Goal: Task Accomplishment & Management: Manage account settings

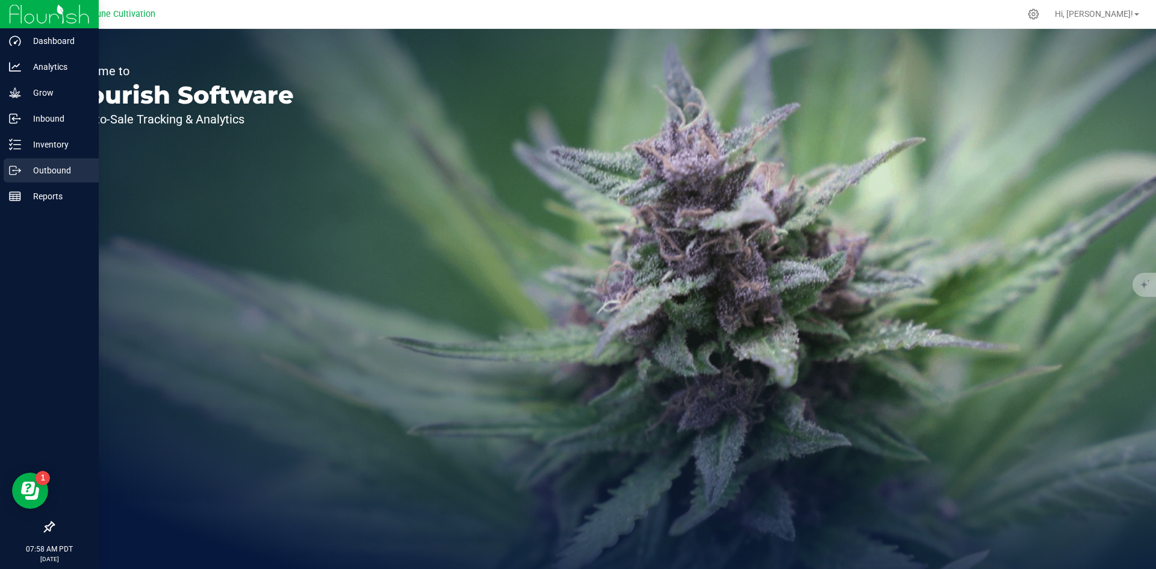
click at [34, 166] on p "Outbound" at bounding box center [57, 170] width 72 height 14
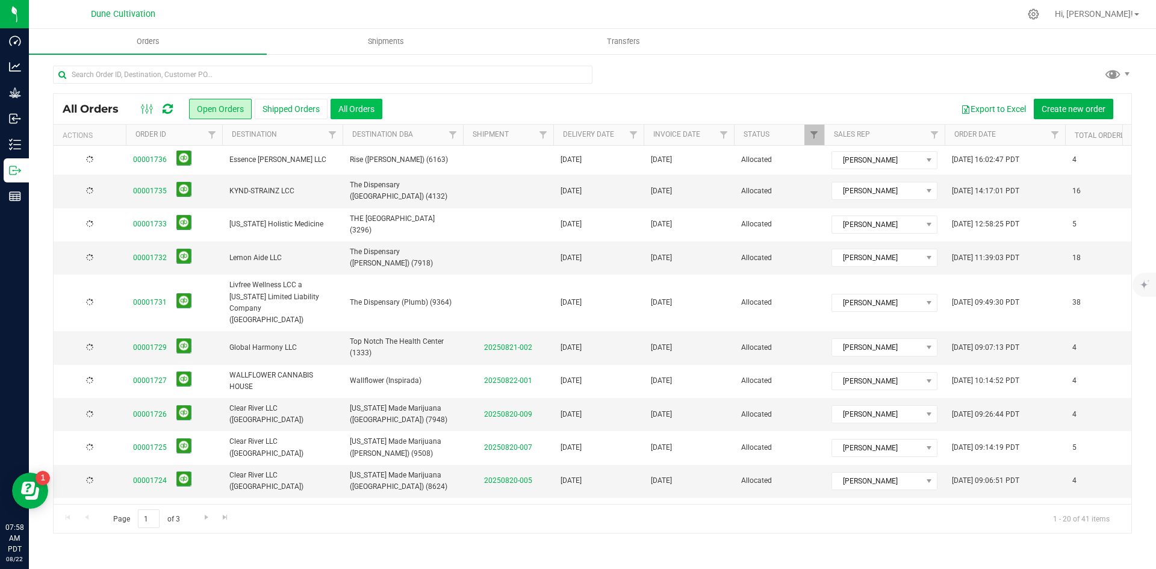
click at [342, 110] on button "All Orders" at bounding box center [357, 109] width 52 height 20
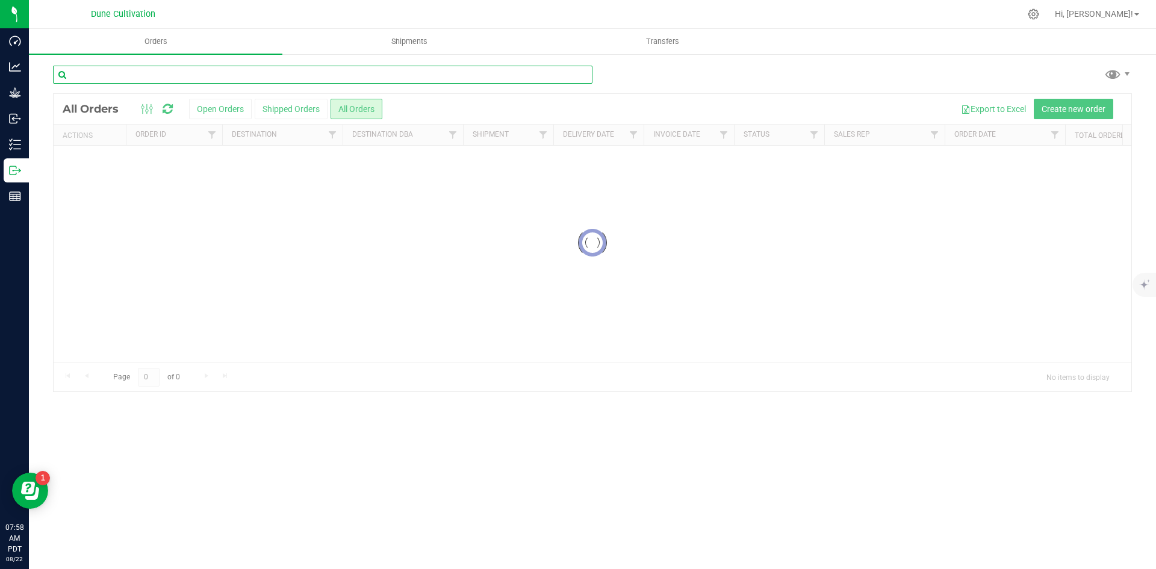
click at [234, 67] on input "text" at bounding box center [322, 75] width 539 height 18
paste input "00001460"
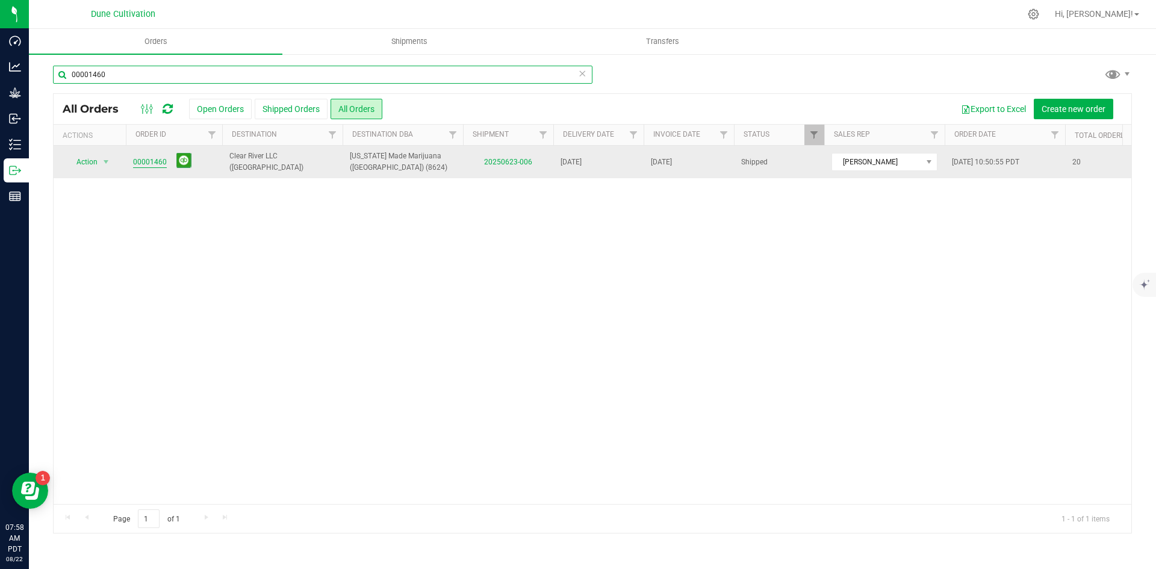
type input "00001460"
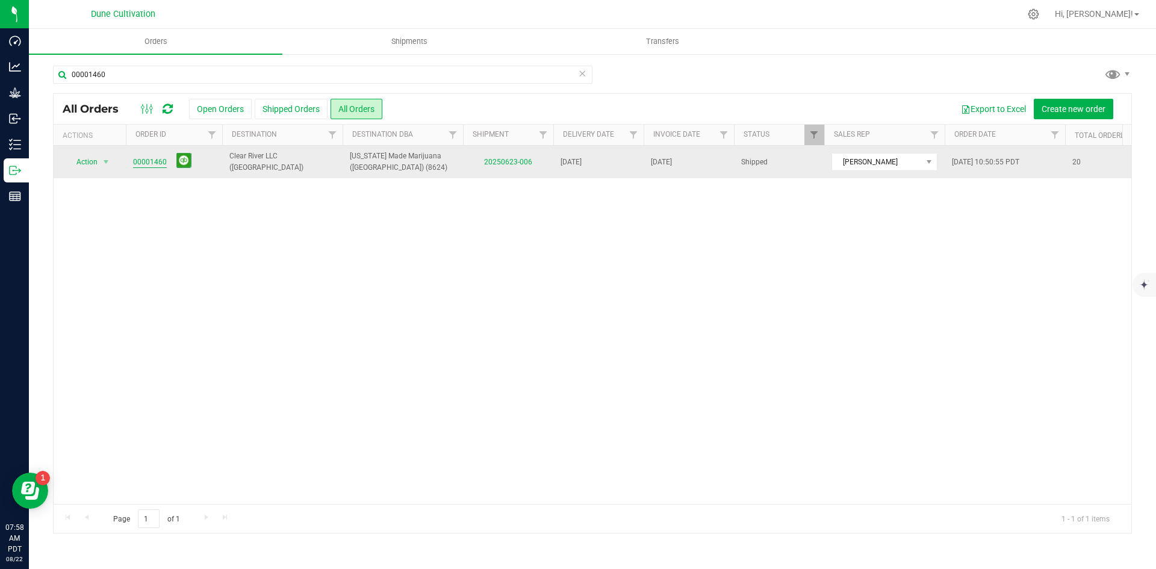
click at [154, 161] on link "00001460" at bounding box center [150, 162] width 34 height 11
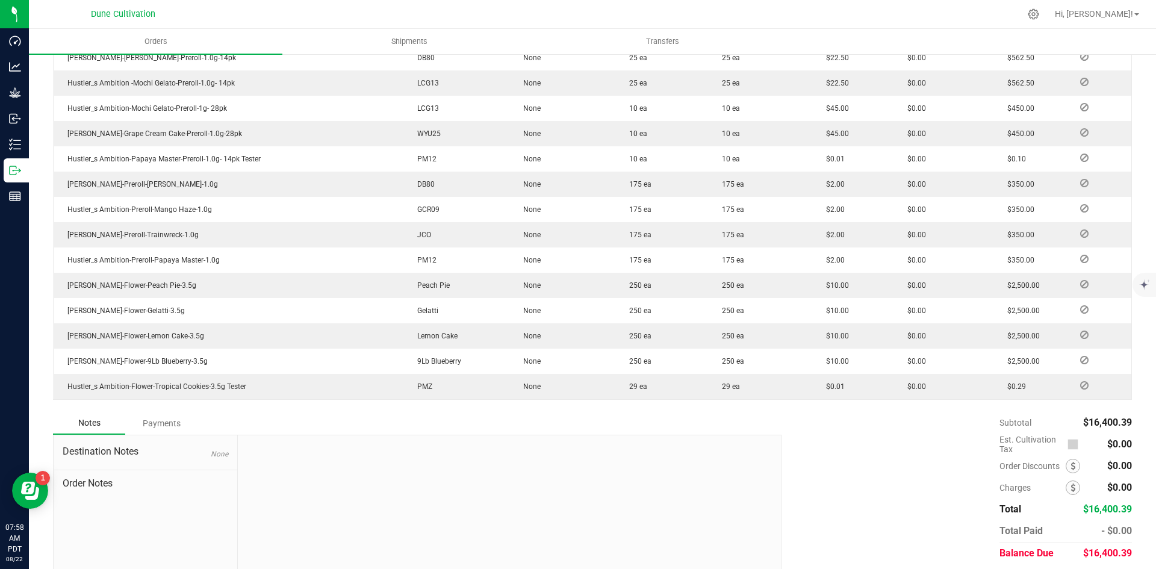
scroll to position [555, 0]
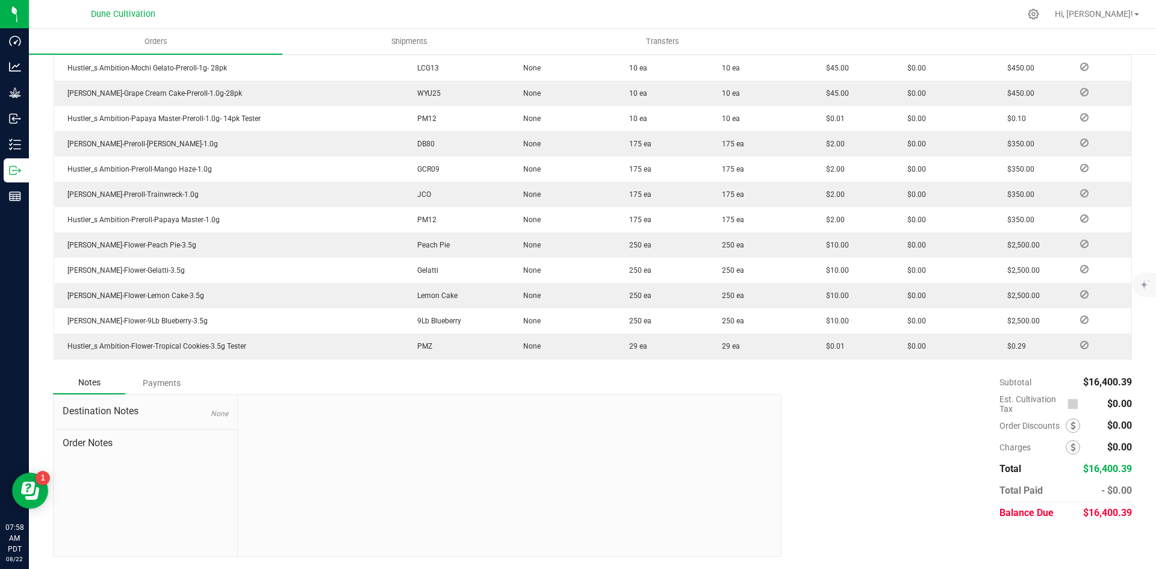
click at [1101, 509] on span "$16,400.39" at bounding box center [1107, 512] width 49 height 11
copy span "16,400.39"
click at [181, 395] on div "Destination Notes None Order Notes" at bounding box center [146, 475] width 184 height 161
click at [169, 393] on div "Payments" at bounding box center [161, 383] width 72 height 22
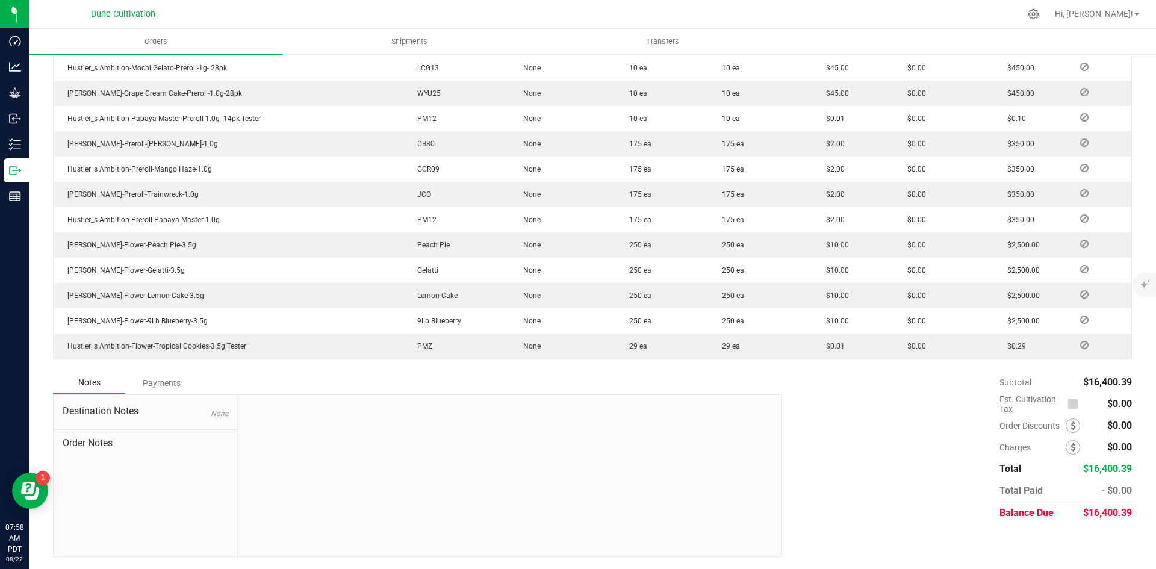
scroll to position [522, 0]
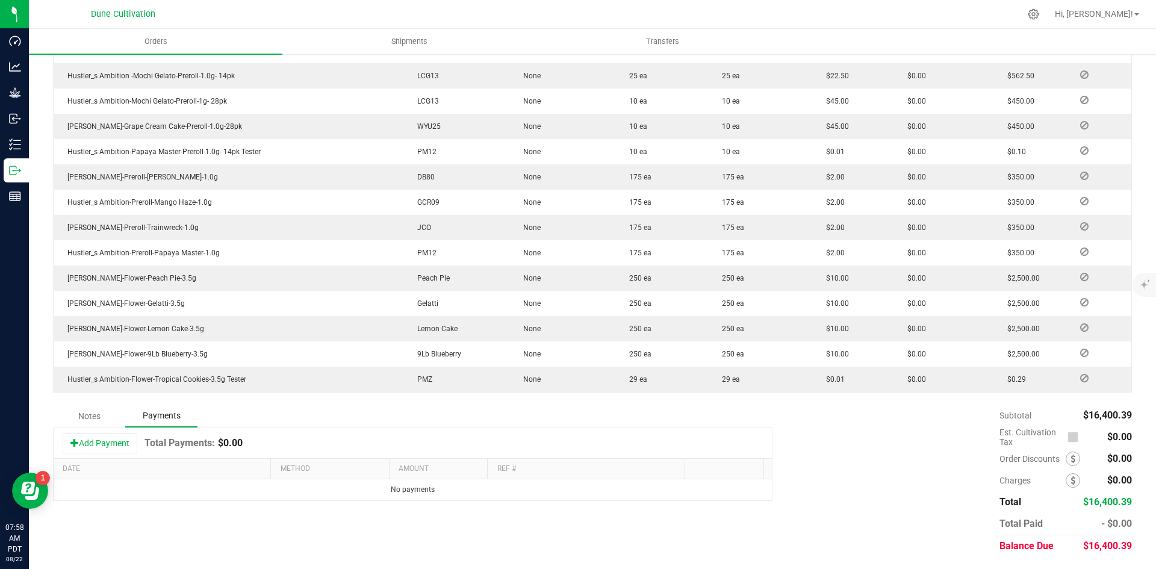
click at [128, 442] on button "Add Payment" at bounding box center [100, 443] width 75 height 20
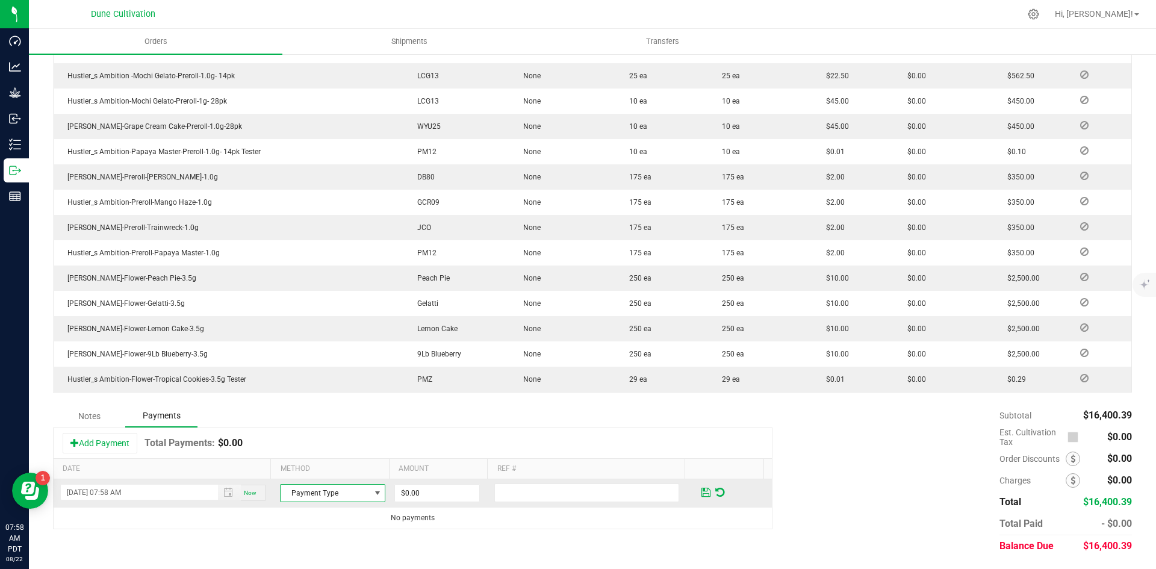
click at [294, 494] on span "Payment Type" at bounding box center [325, 493] width 89 height 17
click at [322, 471] on li "Check" at bounding box center [327, 472] width 102 height 17
click at [411, 503] on td "$0.00" at bounding box center [443, 493] width 100 height 28
click at [415, 491] on input "0" at bounding box center [437, 493] width 84 height 17
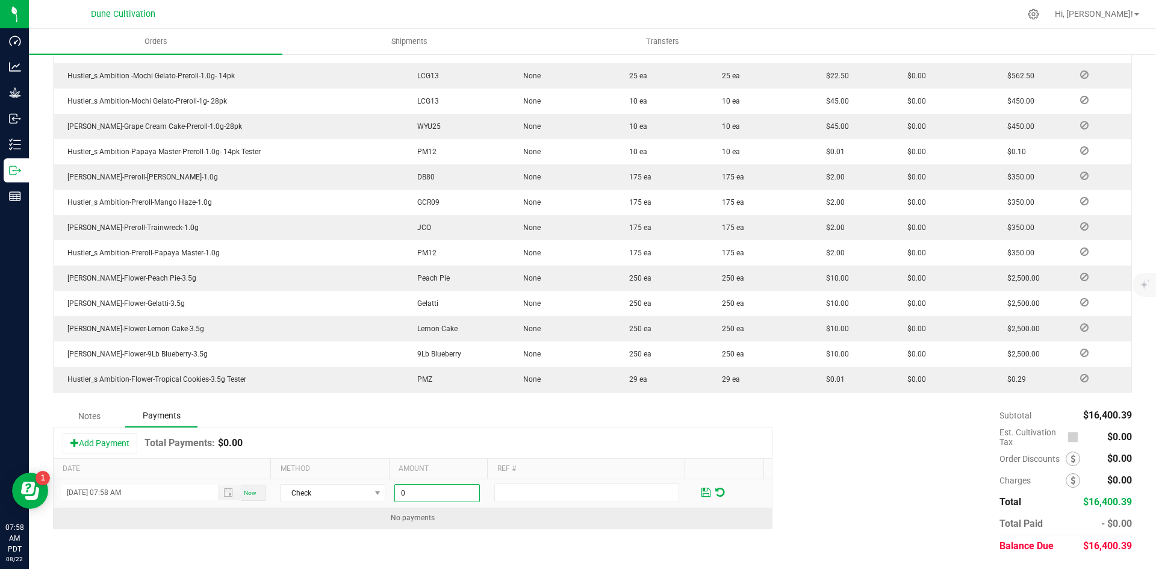
paste input "16400.39"
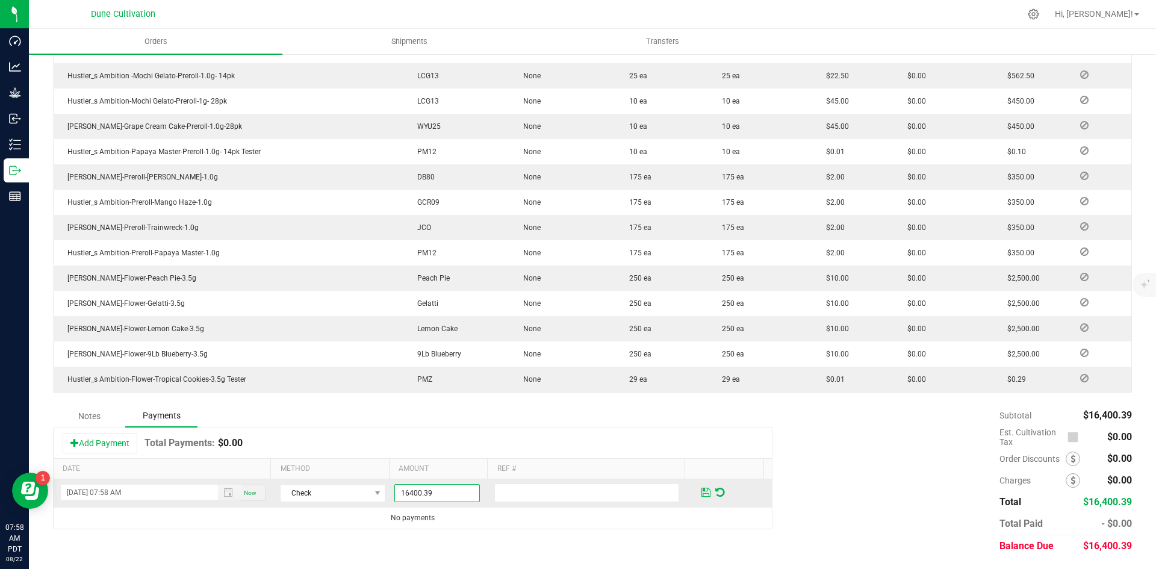
type input "$16,400.39"
click at [699, 487] on span at bounding box center [706, 491] width 14 height 17
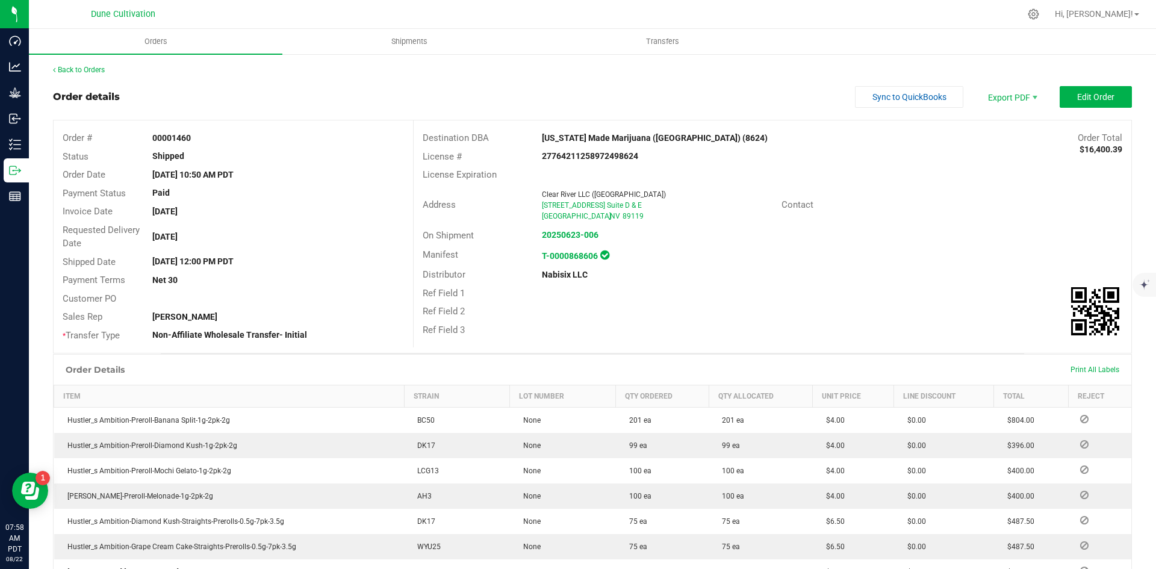
scroll to position [0, 0]
click at [88, 74] on link "Back to Orders" at bounding box center [79, 70] width 52 height 8
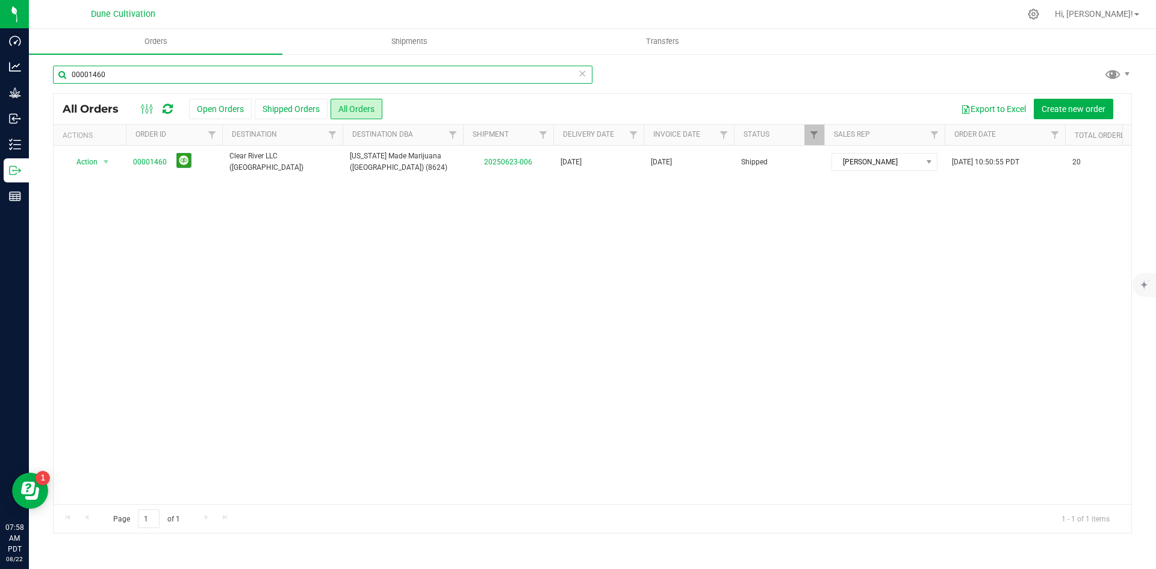
click at [319, 81] on input "00001460" at bounding box center [322, 75] width 539 height 18
paste input "57"
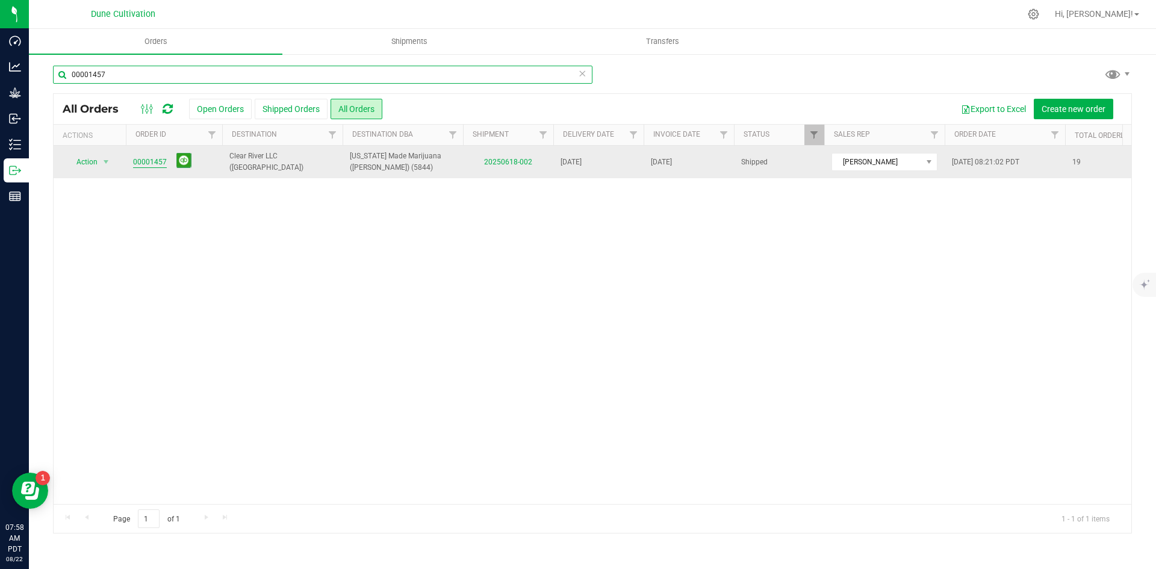
type input "00001457"
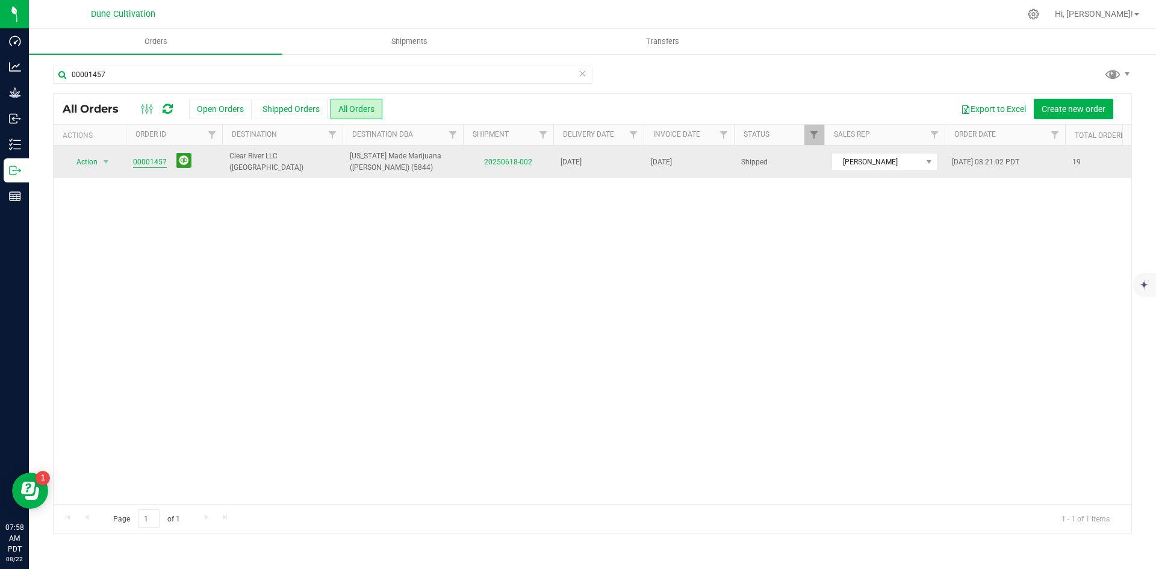
click at [163, 163] on link "00001457" at bounding box center [150, 162] width 34 height 11
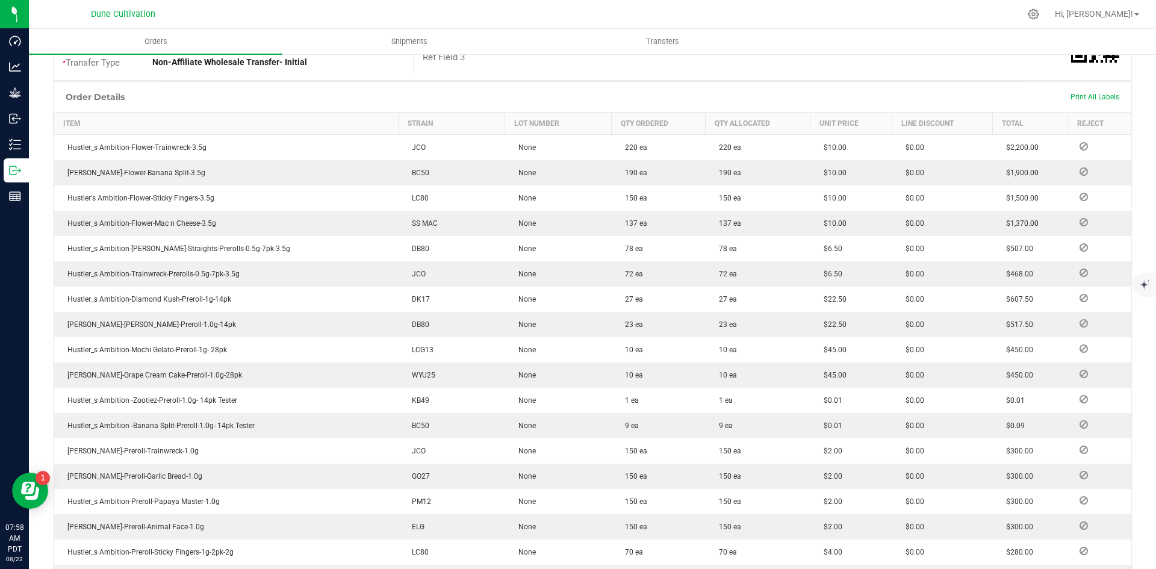
scroll to position [530, 0]
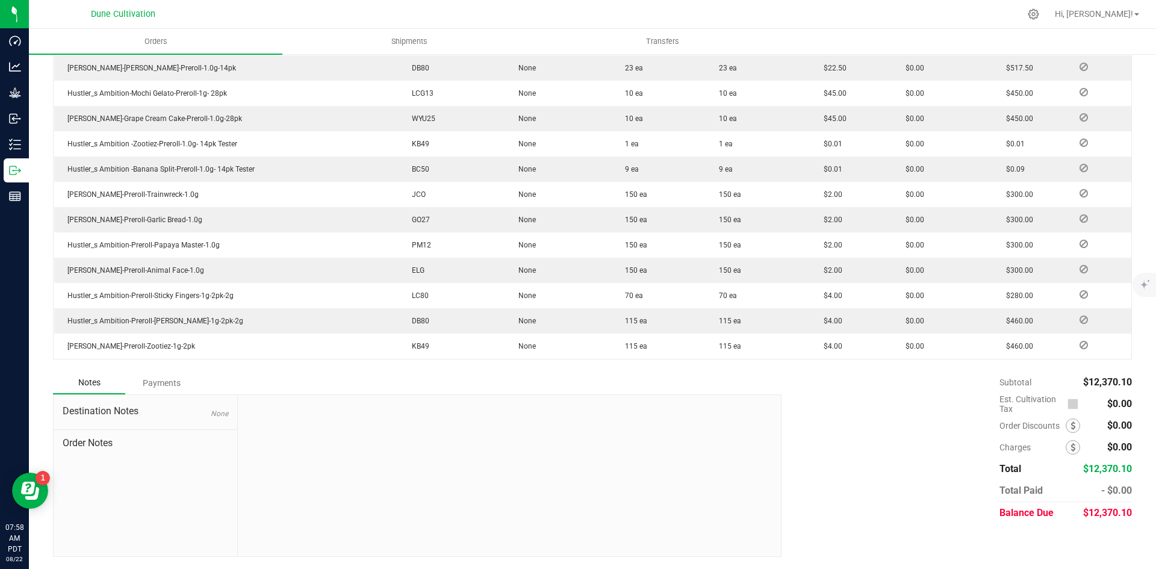
click at [1097, 518] on div "$12,370.10" at bounding box center [1107, 513] width 49 height 22
copy span "12,370.10"
click at [162, 379] on div "Payments" at bounding box center [161, 383] width 72 height 22
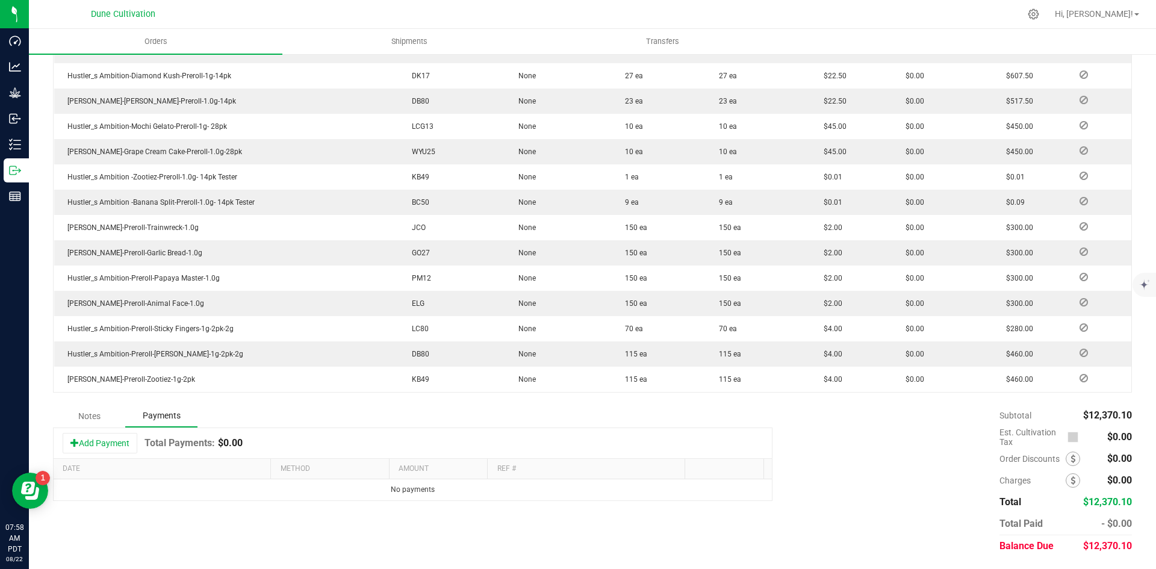
drag, startPoint x: 111, startPoint y: 443, endPoint x: 296, endPoint y: 471, distance: 187.0
click at [111, 444] on button "Add Payment" at bounding box center [100, 443] width 75 height 20
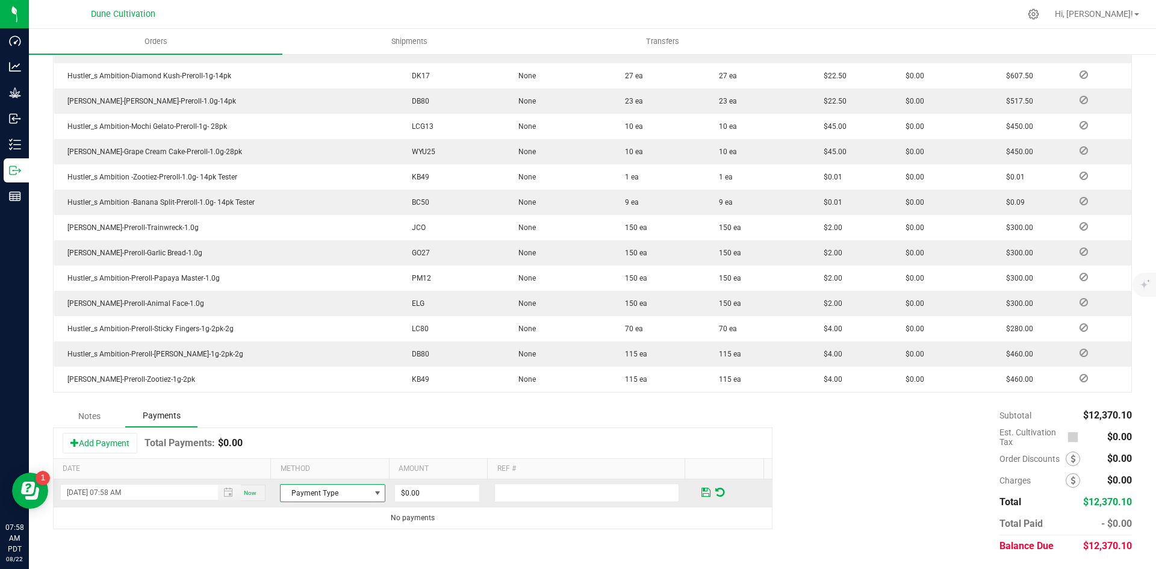
click at [329, 485] on span "Payment Type" at bounding box center [325, 493] width 89 height 17
click at [336, 459] on li "ACH & Bank Transfer" at bounding box center [327, 455] width 102 height 17
click at [289, 473] on th "Method" at bounding box center [329, 469] width 118 height 20
click at [299, 494] on span "ACH & Bank Transfer" at bounding box center [325, 493] width 89 height 17
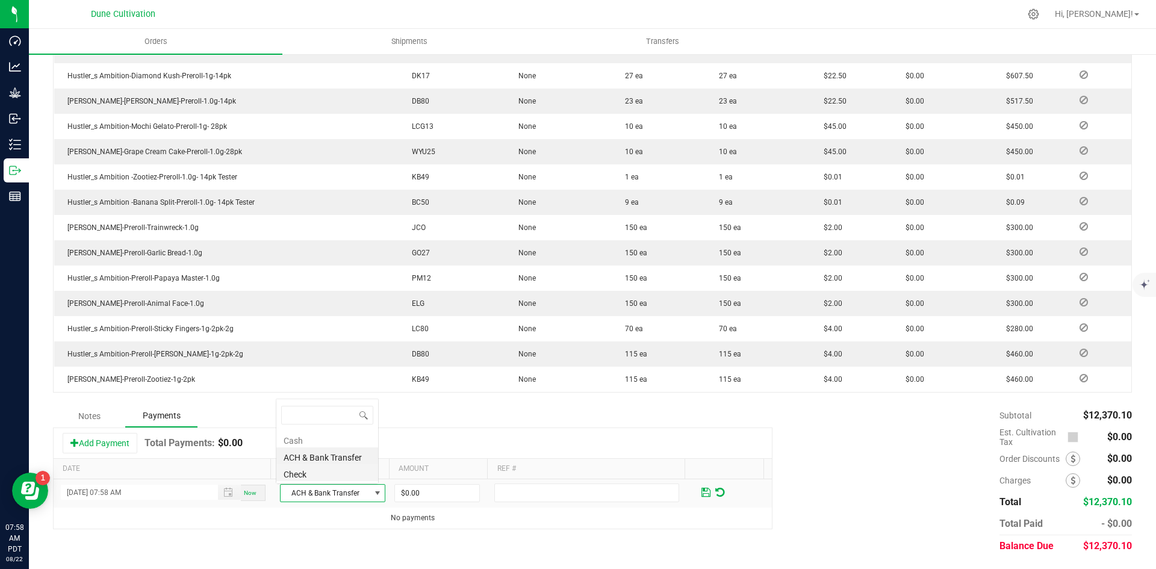
click at [305, 479] on li "Check" at bounding box center [327, 472] width 102 height 17
click at [395, 497] on input "0" at bounding box center [437, 493] width 84 height 17
paste input "12370.1"
type input "$12,370.10"
click at [701, 494] on span at bounding box center [705, 492] width 9 height 11
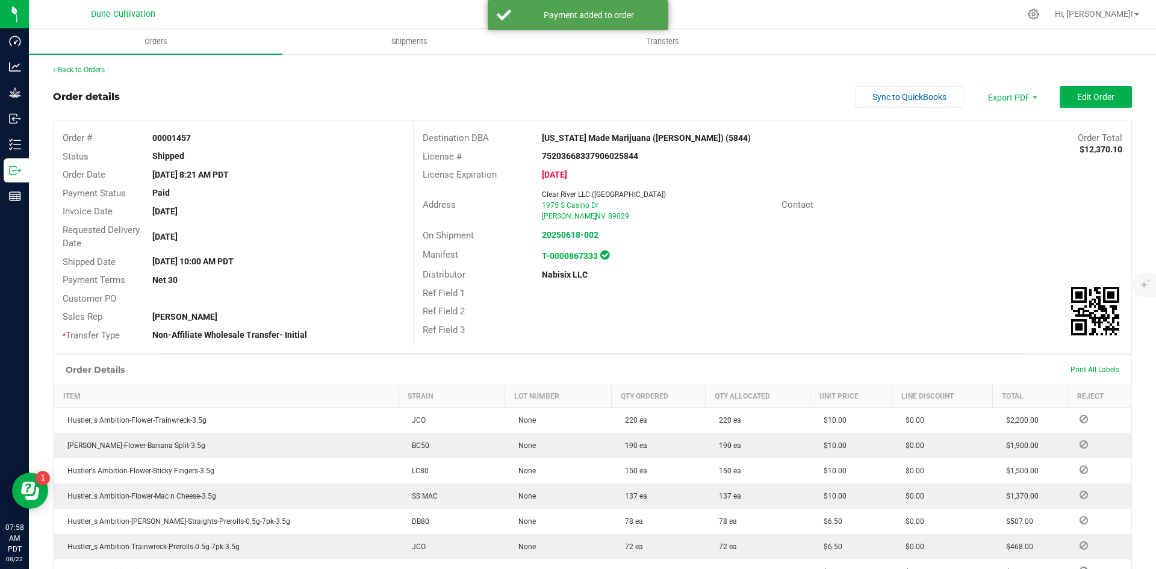
scroll to position [0, 0]
click at [94, 69] on link "Back to Orders" at bounding box center [79, 70] width 52 height 8
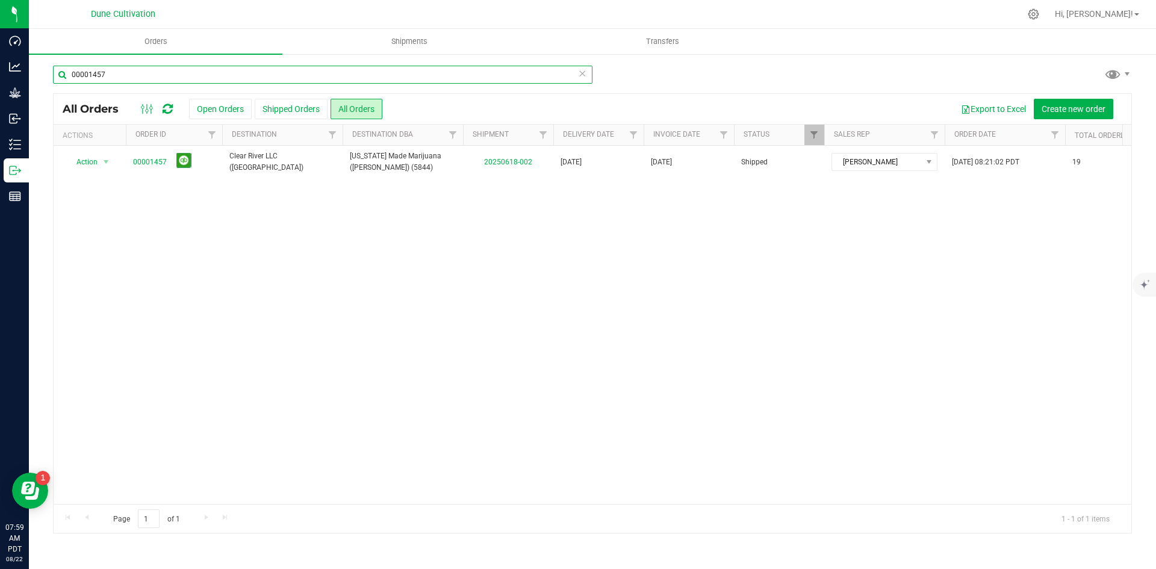
click at [234, 73] on input "00001457" at bounding box center [322, 75] width 539 height 18
paste input "61"
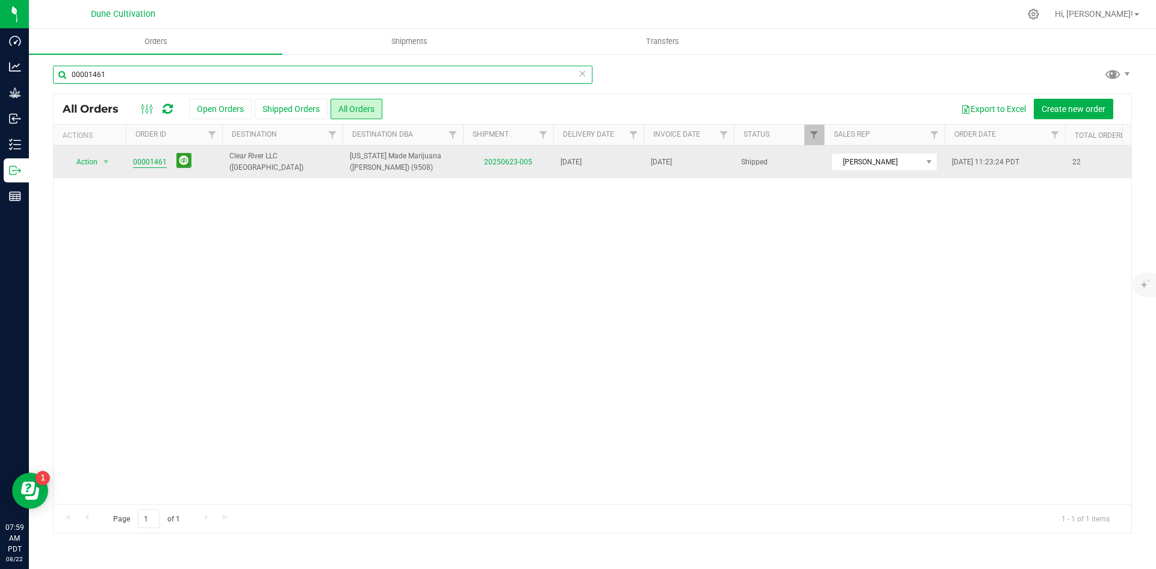
type input "00001461"
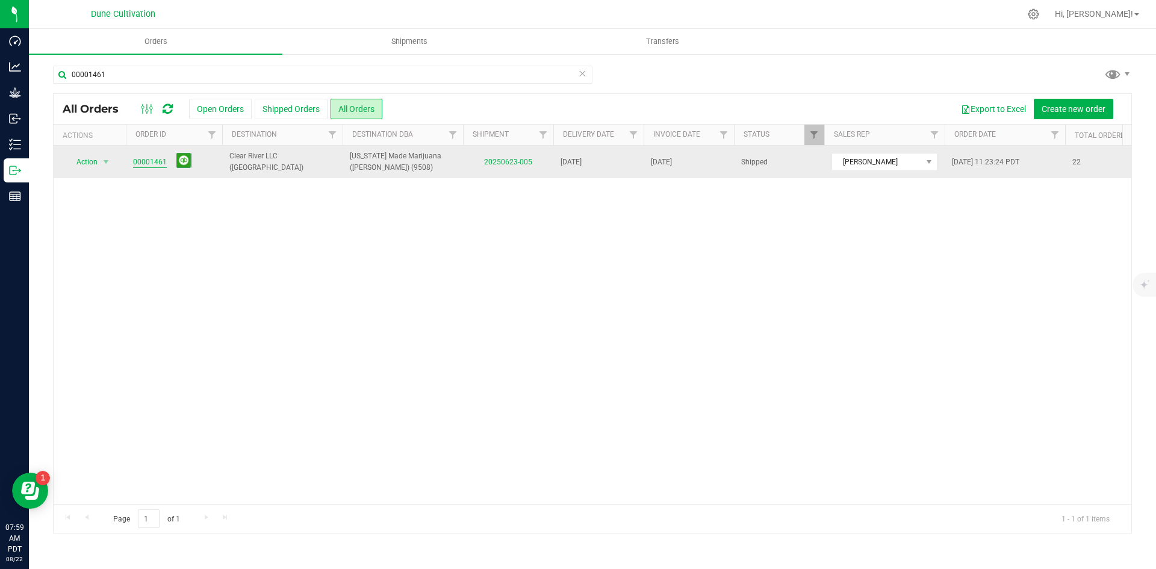
click at [160, 163] on link "00001461" at bounding box center [150, 162] width 34 height 11
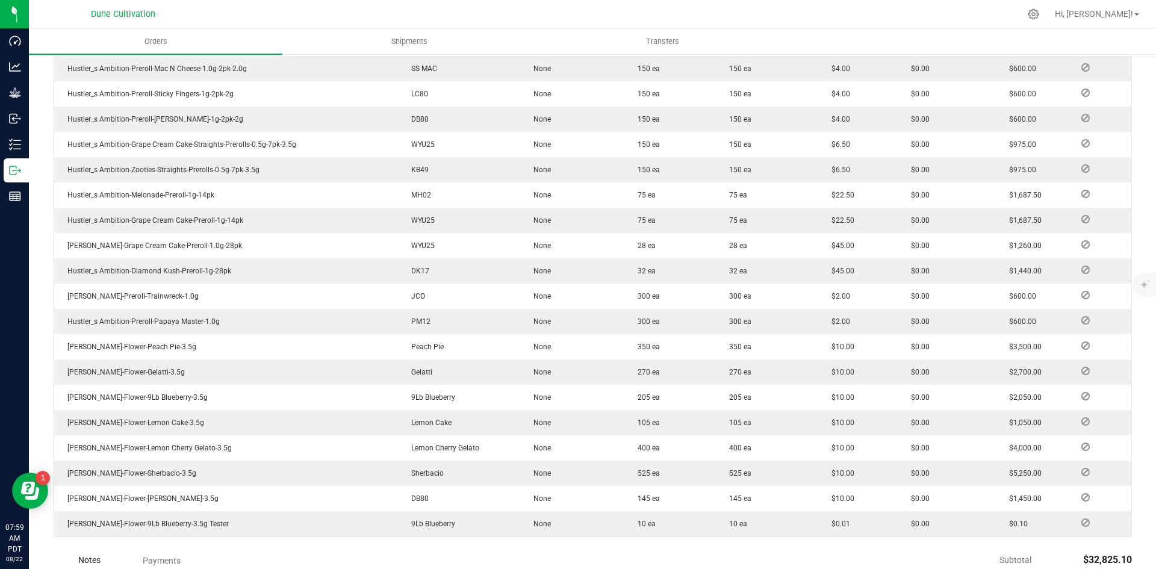
scroll to position [602, 0]
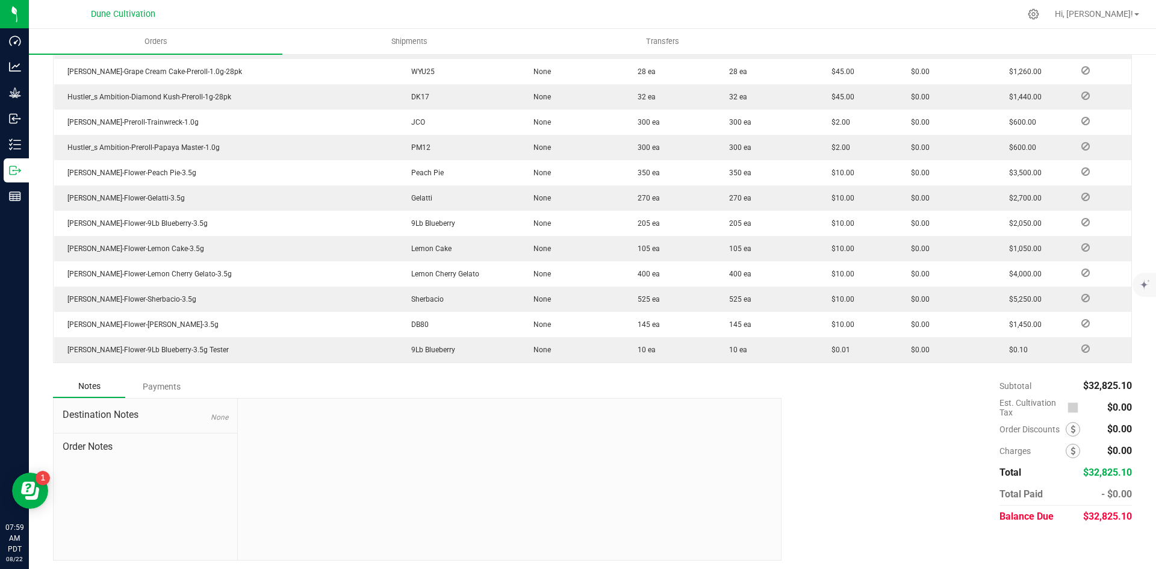
click at [1101, 520] on span "$32,825.10" at bounding box center [1107, 515] width 49 height 11
copy span "32,825.10"
click at [152, 395] on div "Payments" at bounding box center [161, 387] width 72 height 22
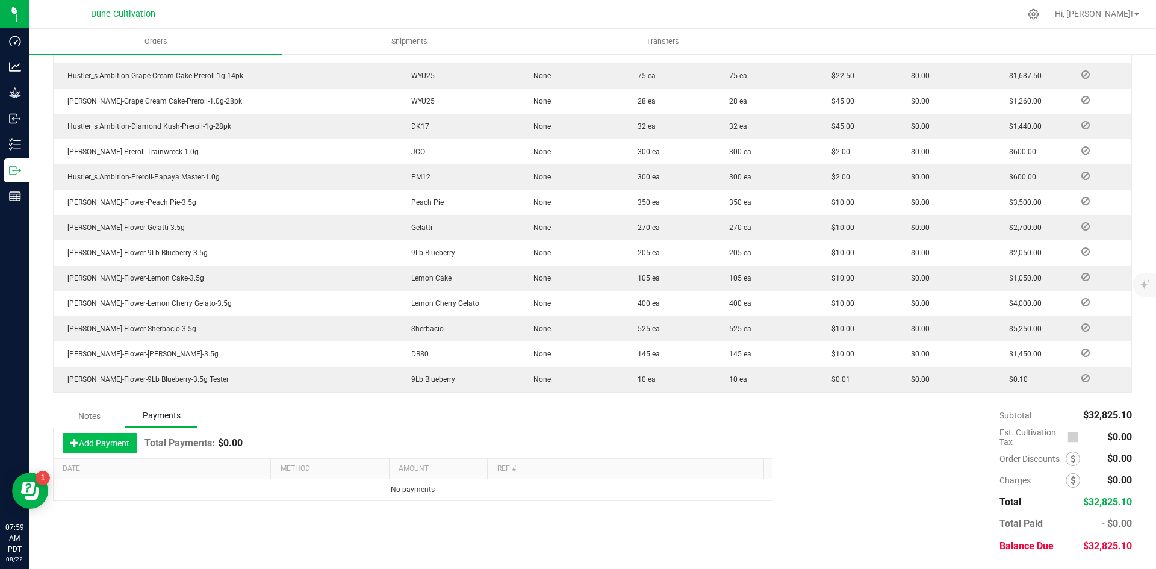
click at [86, 449] on button "Add Payment" at bounding box center [100, 443] width 75 height 20
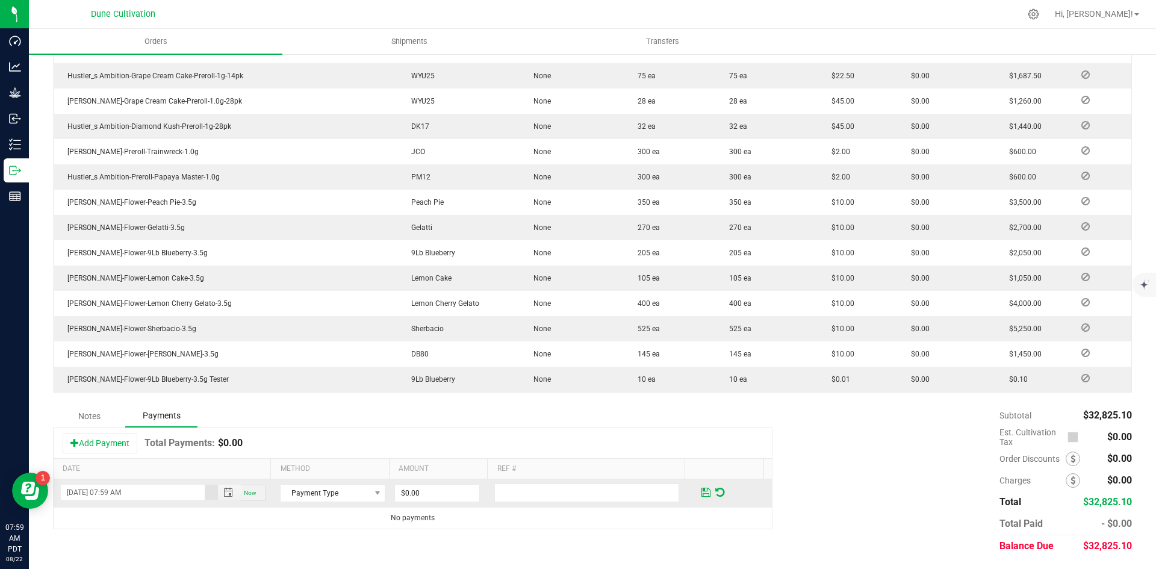
click at [329, 502] on td "Payment Type" at bounding box center [333, 493] width 120 height 28
click at [329, 496] on span "Payment Type" at bounding box center [325, 493] width 89 height 17
click at [332, 485] on span "Payment Type" at bounding box center [325, 493] width 89 height 17
click at [337, 477] on th "Method" at bounding box center [329, 469] width 118 height 20
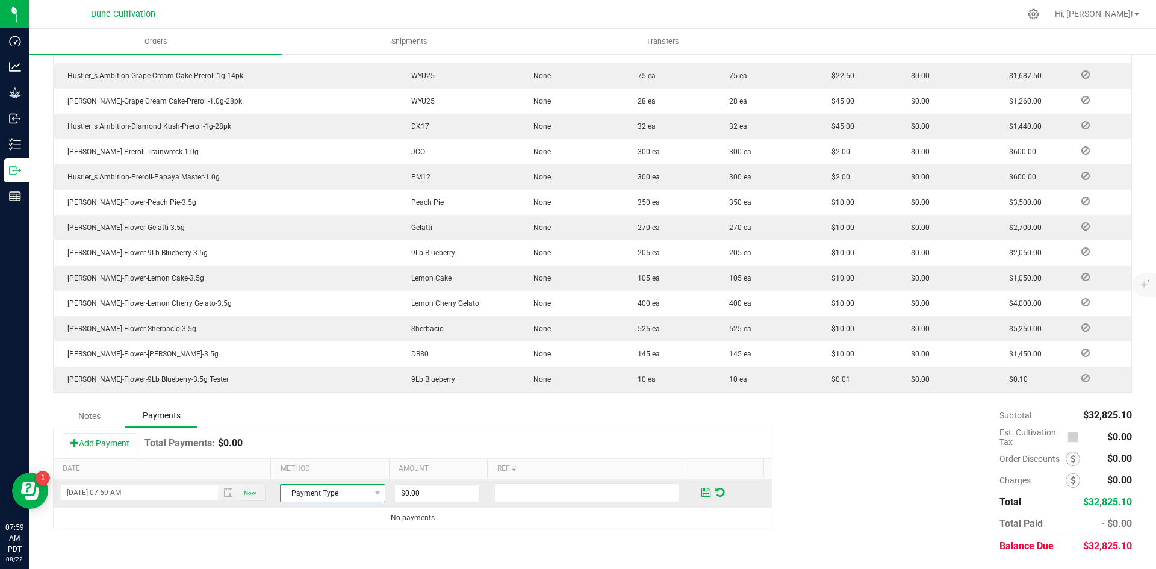
click at [343, 487] on span "Payment Type" at bounding box center [325, 493] width 89 height 17
click at [347, 473] on li "Check" at bounding box center [332, 472] width 113 height 17
click at [425, 495] on input "0" at bounding box center [437, 493] width 84 height 17
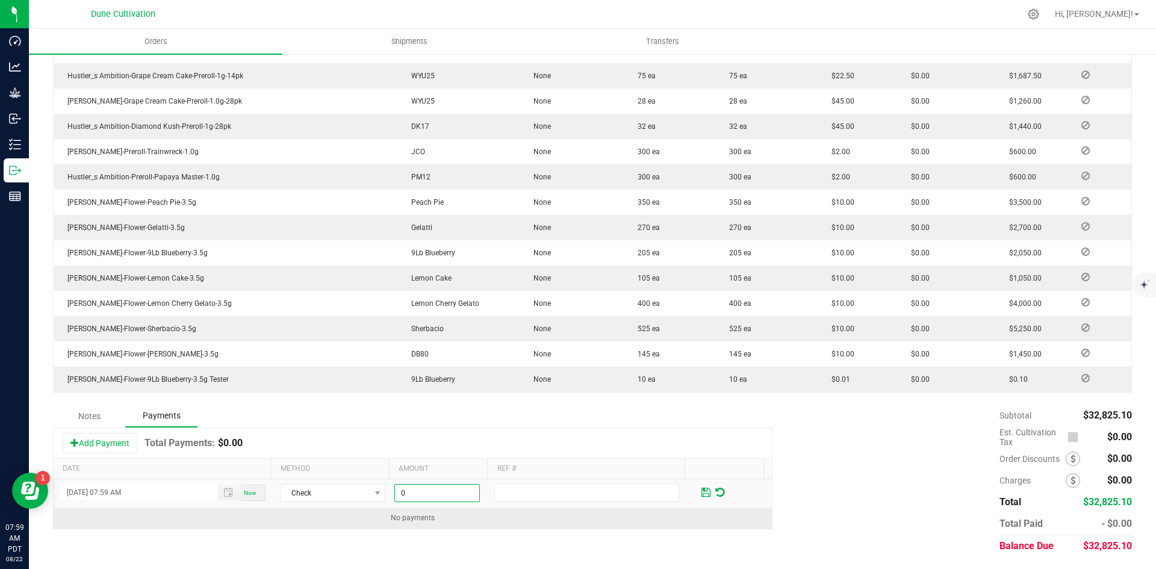
paste input "32825.1"
type input "$32,825.10"
click at [498, 523] on td "No payments" at bounding box center [413, 517] width 718 height 21
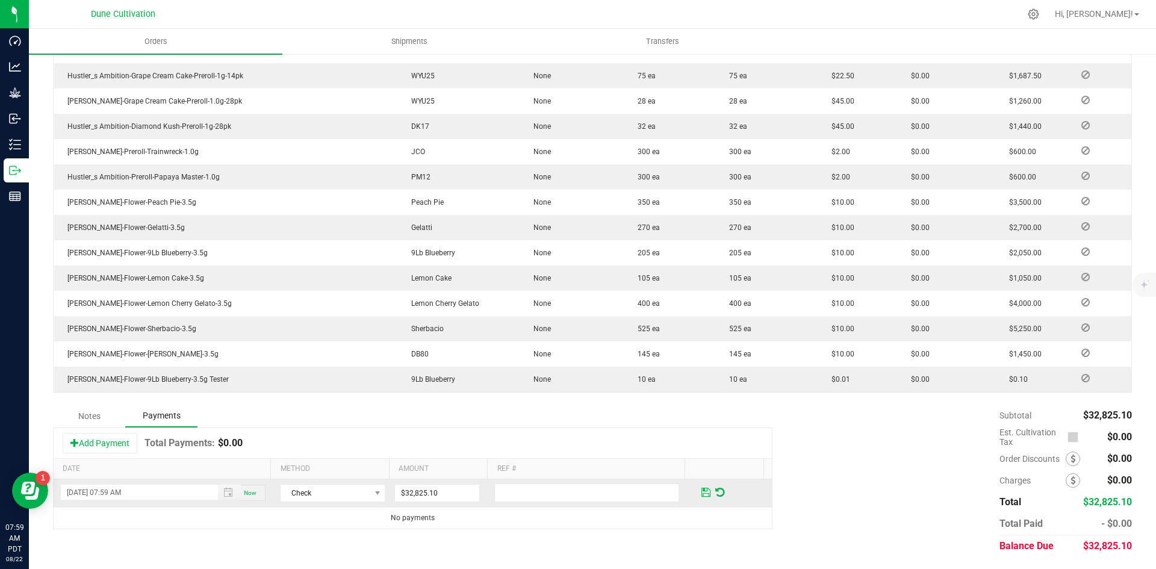
click at [699, 489] on span at bounding box center [706, 491] width 14 height 17
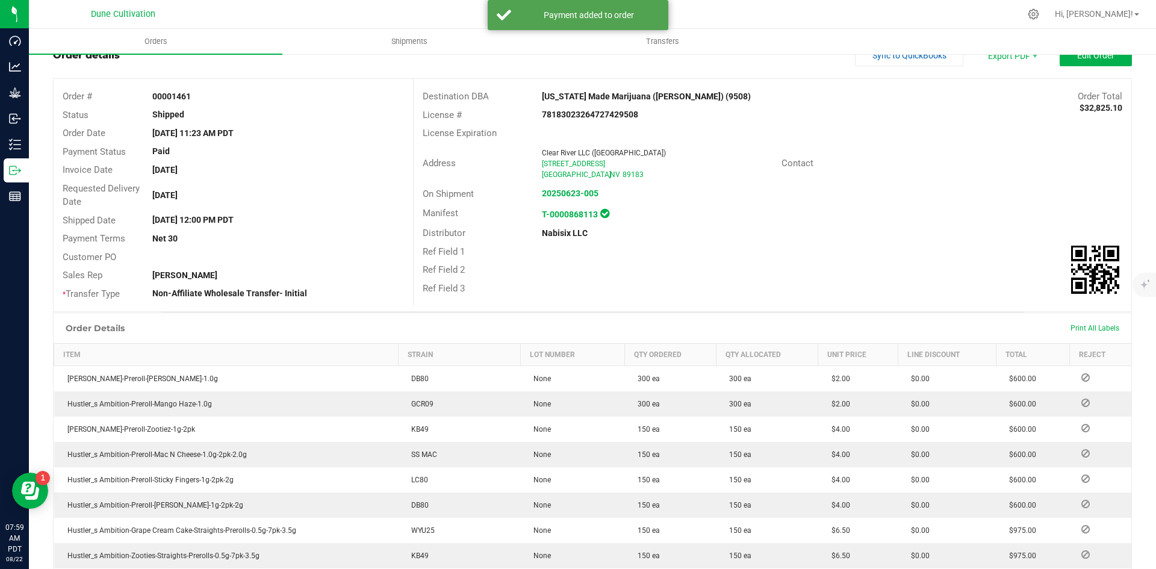
scroll to position [0, 0]
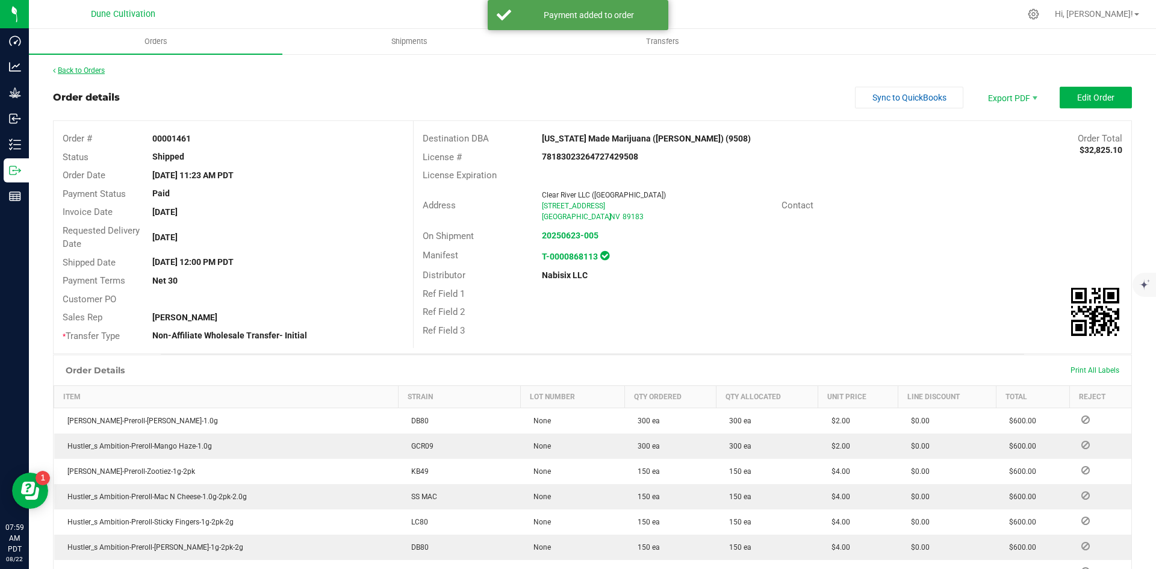
click at [75, 72] on link "Back to Orders" at bounding box center [79, 70] width 52 height 8
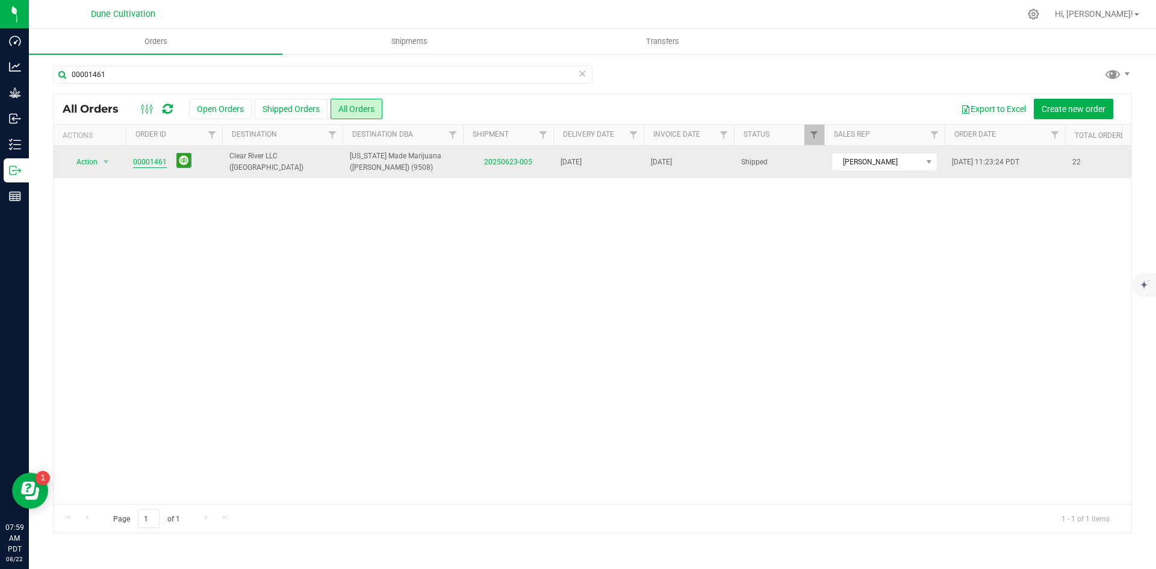
click at [157, 158] on link "00001461" at bounding box center [150, 162] width 34 height 11
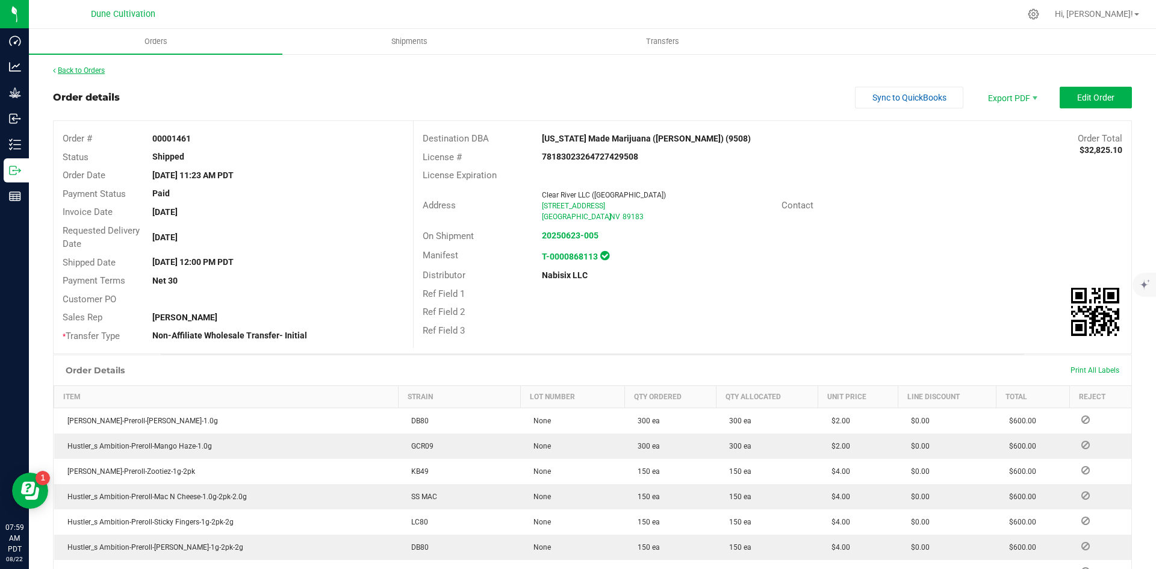
click at [104, 66] on link "Back to Orders" at bounding box center [79, 70] width 52 height 8
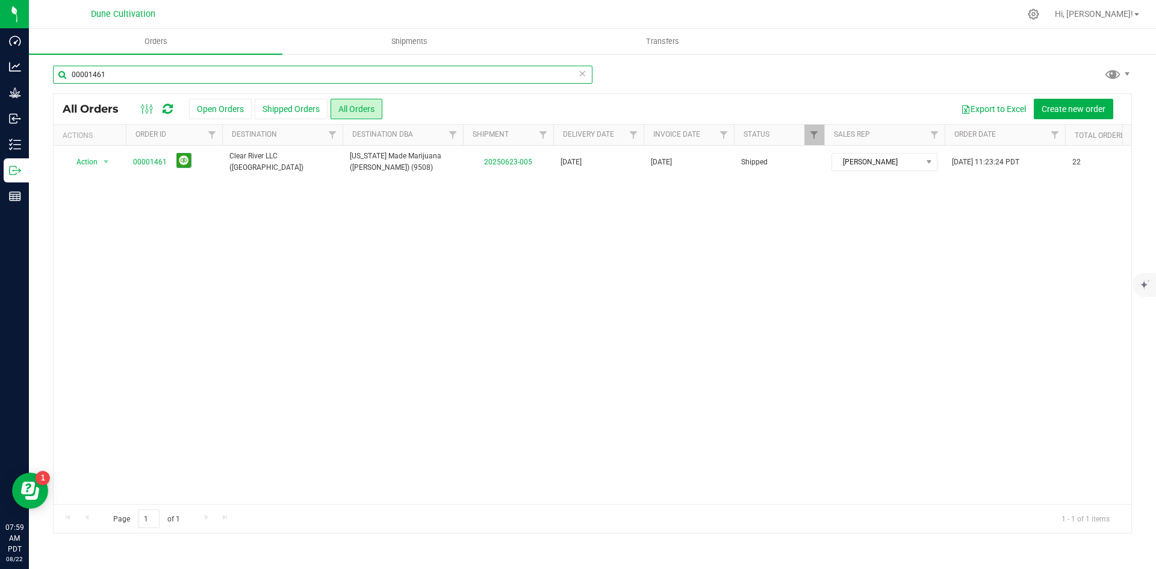
click at [125, 76] on input "00001461" at bounding box center [322, 75] width 539 height 18
paste input "2"
type input "00001462"
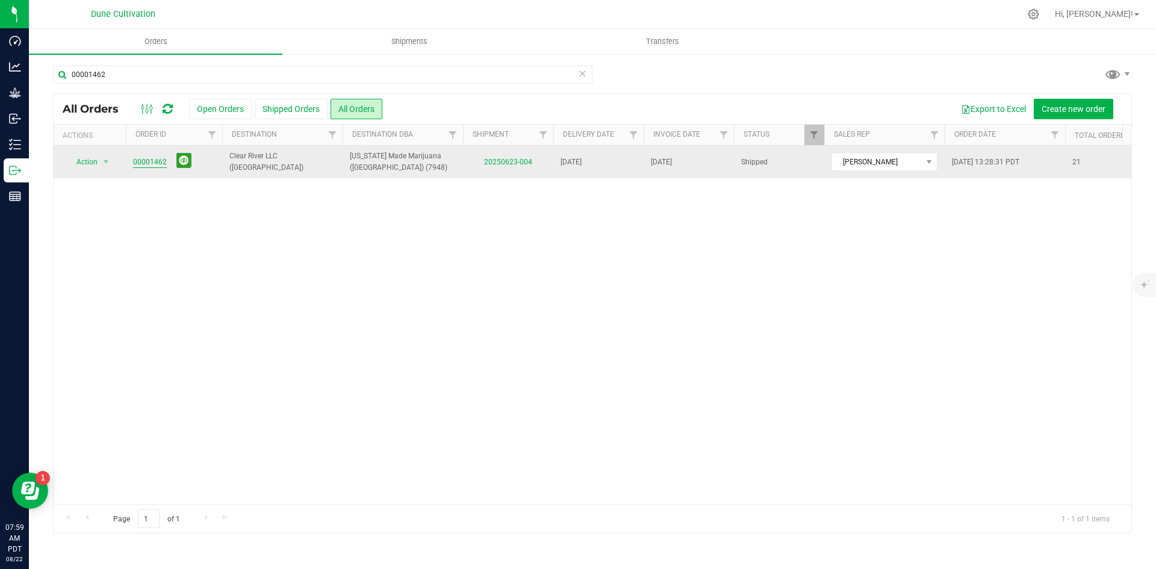
click at [157, 161] on link "00001462" at bounding box center [150, 162] width 34 height 11
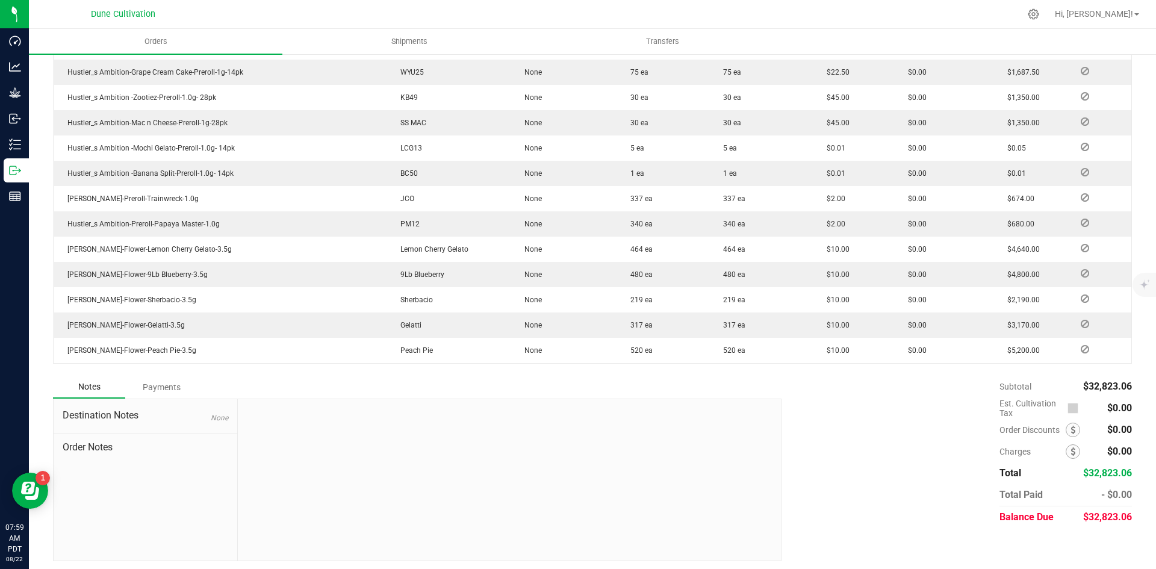
scroll to position [580, 0]
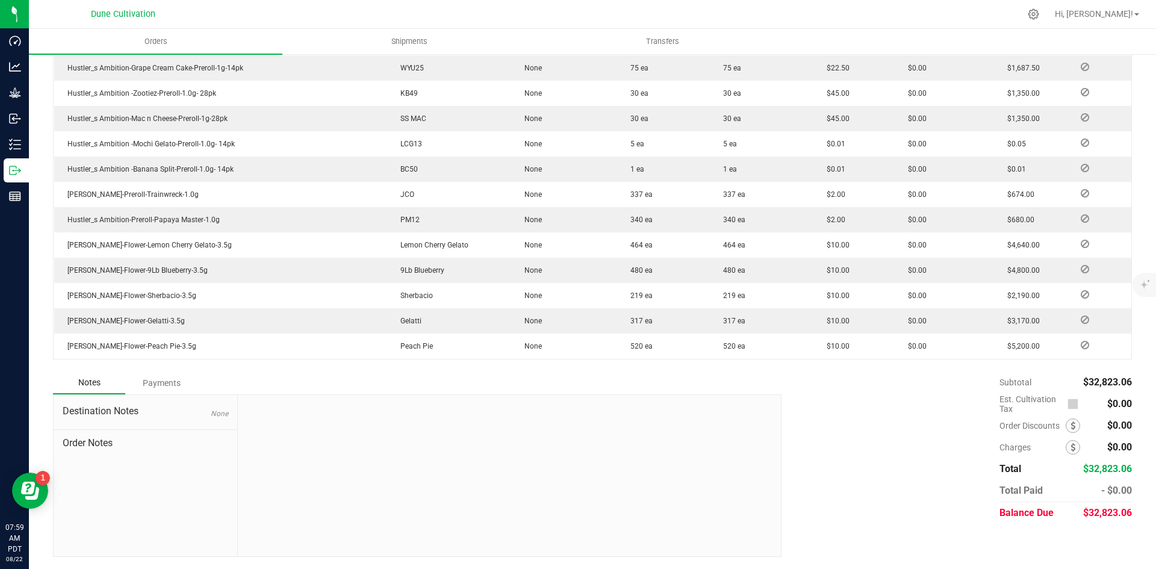
click at [1106, 517] on span "$32,823.06" at bounding box center [1107, 512] width 49 height 11
copy span "32,823.06"
click at [151, 399] on div "Destination Notes None Order Notes" at bounding box center [146, 475] width 184 height 161
click at [157, 389] on div "Payments" at bounding box center [161, 383] width 72 height 22
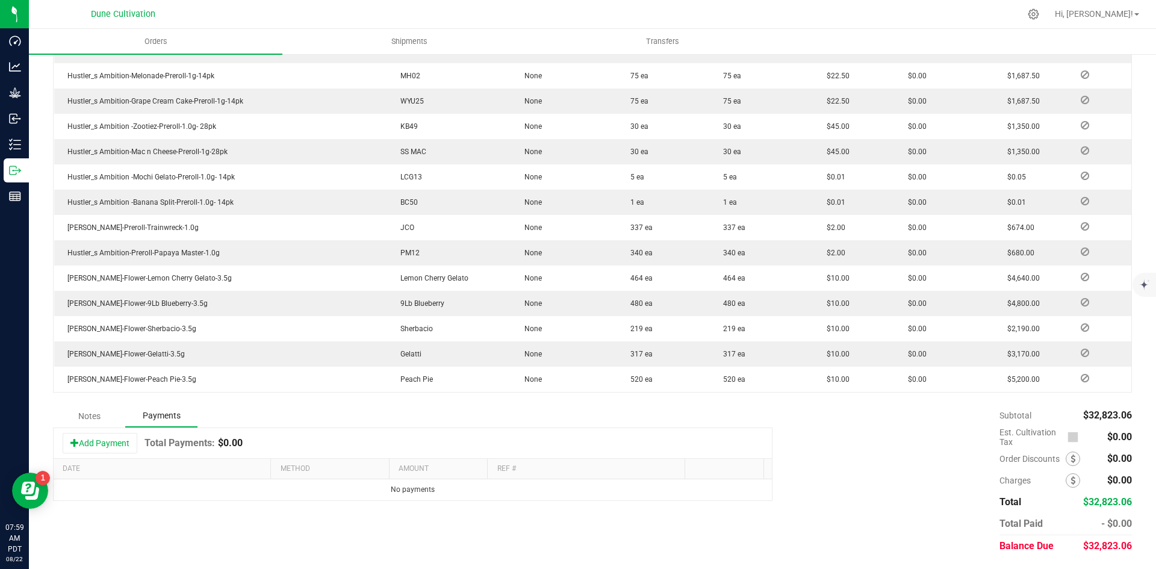
scroll to position [547, 0]
click at [116, 433] on button "Add Payment" at bounding box center [100, 443] width 75 height 20
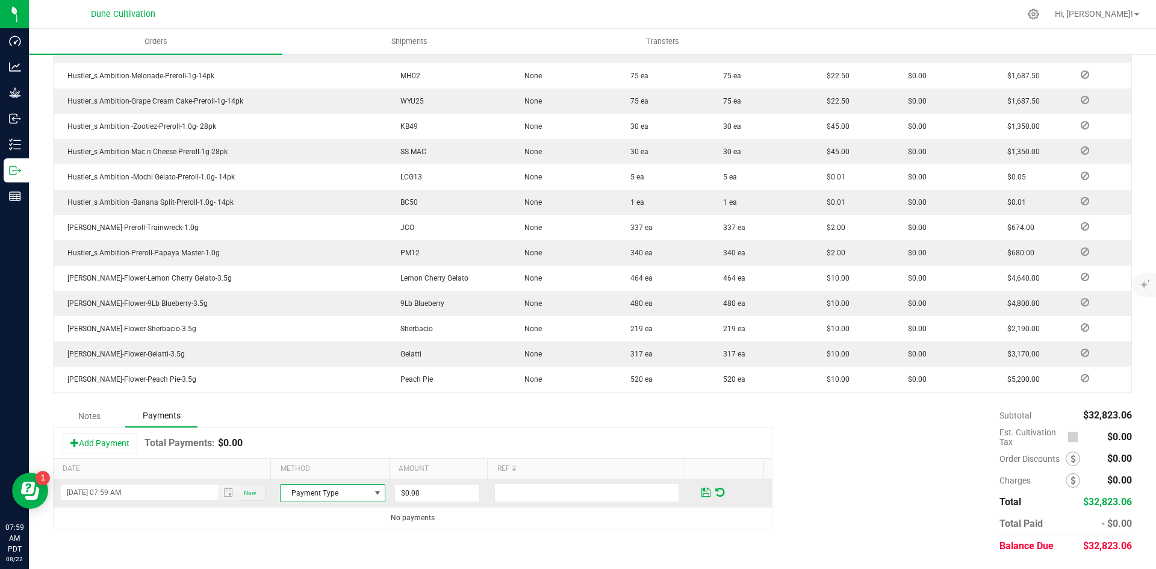
drag, startPoint x: 312, startPoint y: 491, endPoint x: 312, endPoint y: 485, distance: 6.1
click at [312, 492] on span "Payment Type" at bounding box center [325, 493] width 89 height 17
click at [312, 468] on li "Check" at bounding box center [327, 472] width 102 height 17
drag, startPoint x: 436, startPoint y: 507, endPoint x: 432, endPoint y: 501, distance: 8.2
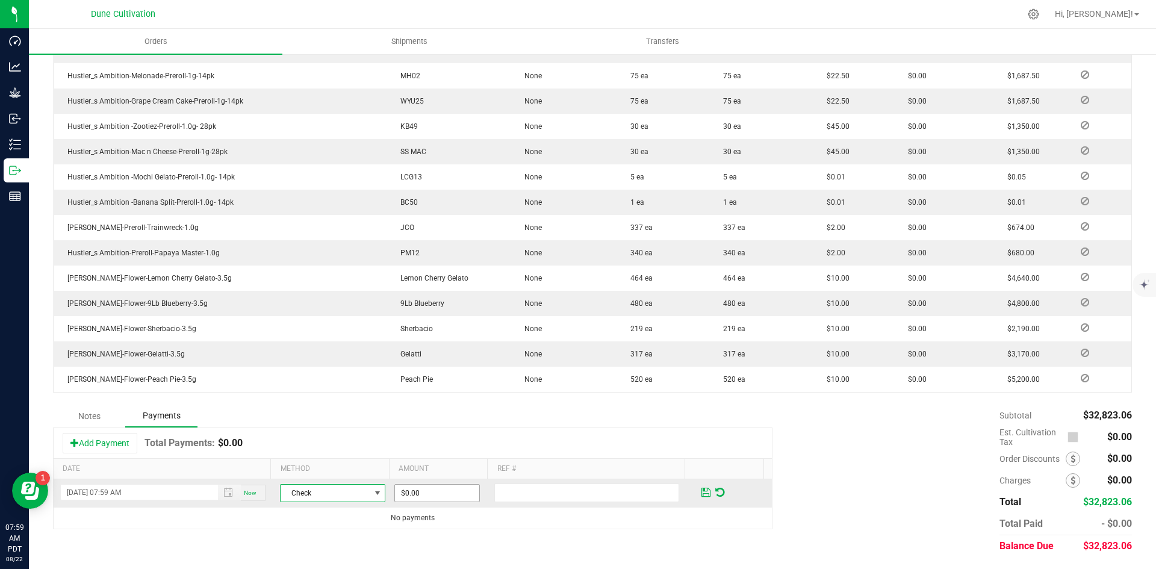
click at [435, 506] on tbody "[DATE] 07:59 AM Now Check $0.00 No payments" at bounding box center [413, 503] width 718 height 49
click at [430, 494] on input "0" at bounding box center [437, 493] width 84 height 17
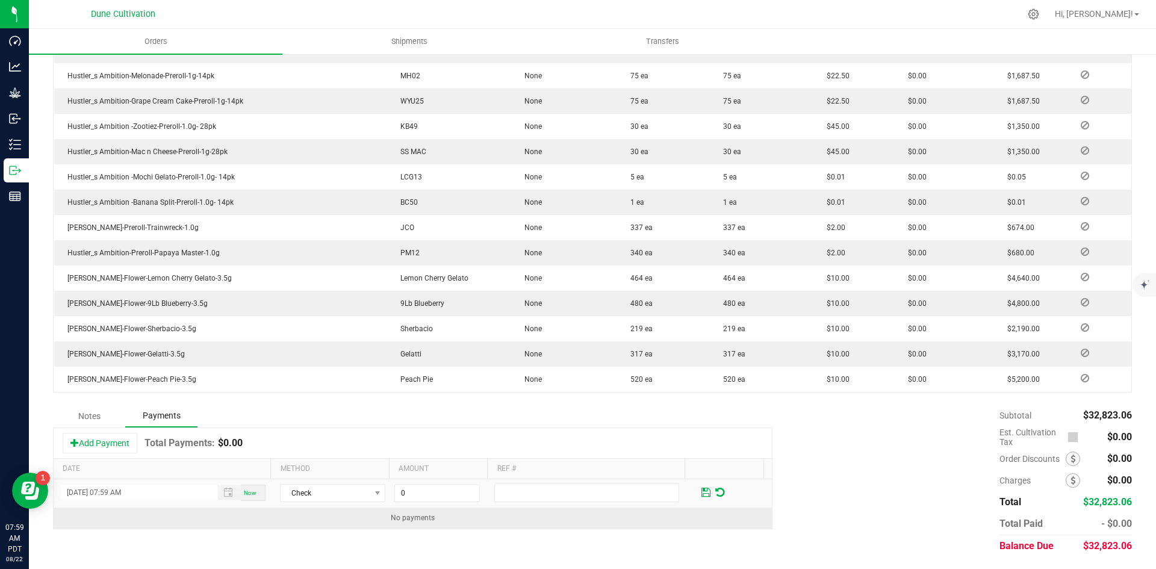
paste input "32823.06"
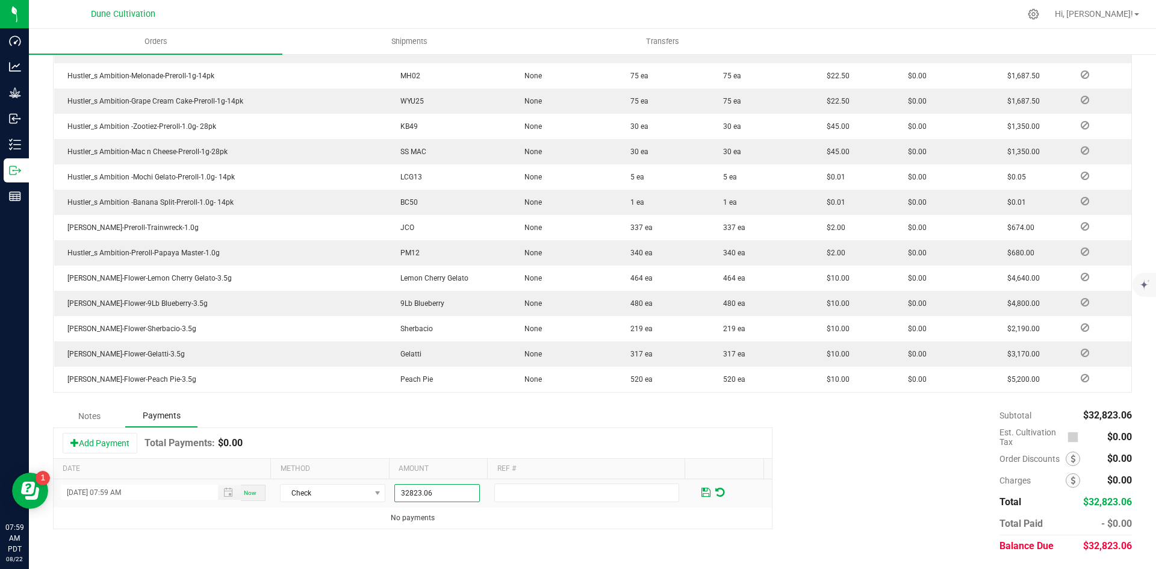
type input "$32,823.06"
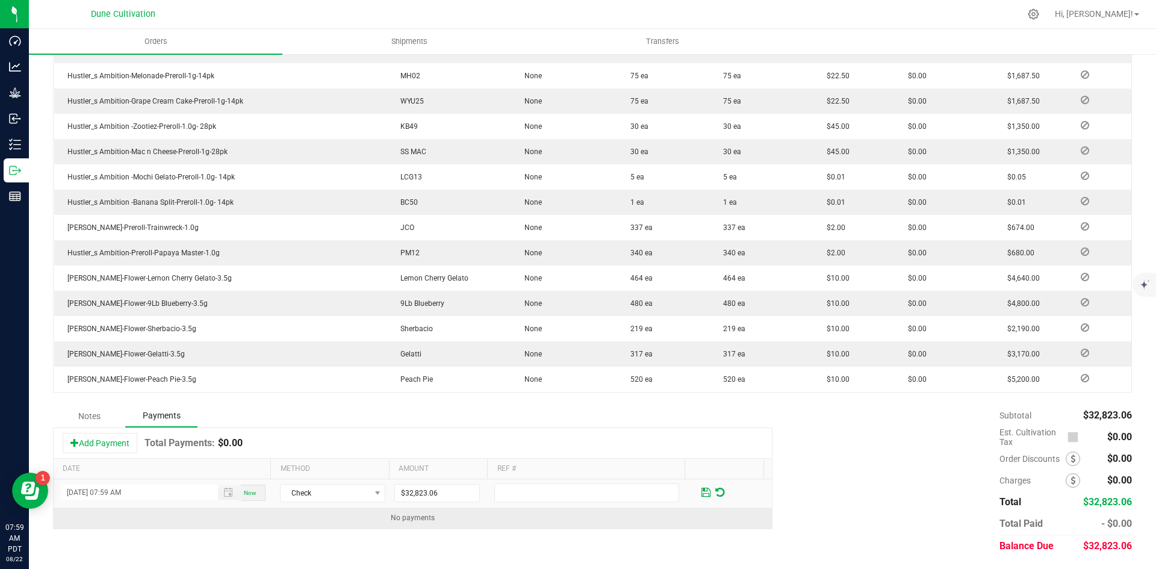
drag, startPoint x: 526, startPoint y: 537, endPoint x: 633, endPoint y: 512, distance: 109.5
click at [536, 537] on div "Notes Payments Add Payment Total Payments: $0.00 Date Method Amount Ref # [DATE…" at bounding box center [592, 481] width 1079 height 152
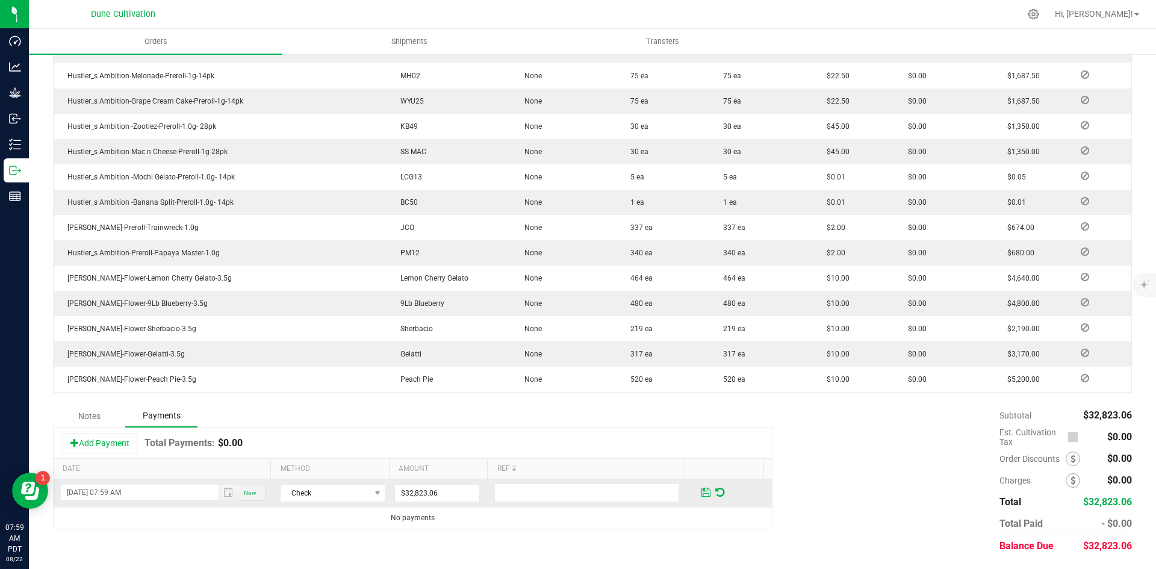
click at [701, 492] on span at bounding box center [705, 492] width 9 height 11
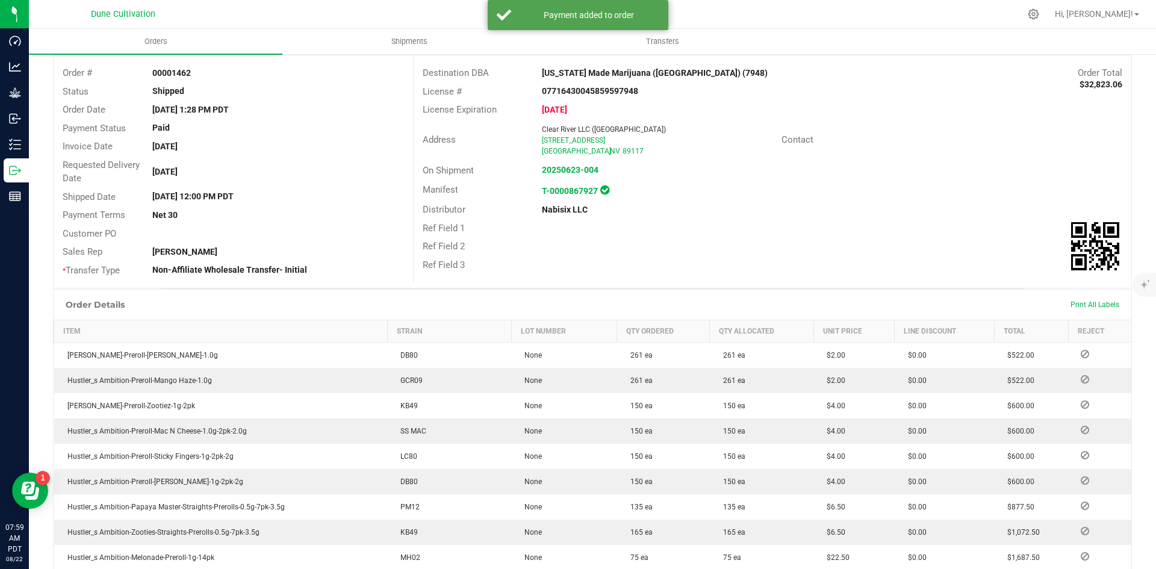
scroll to position [0, 0]
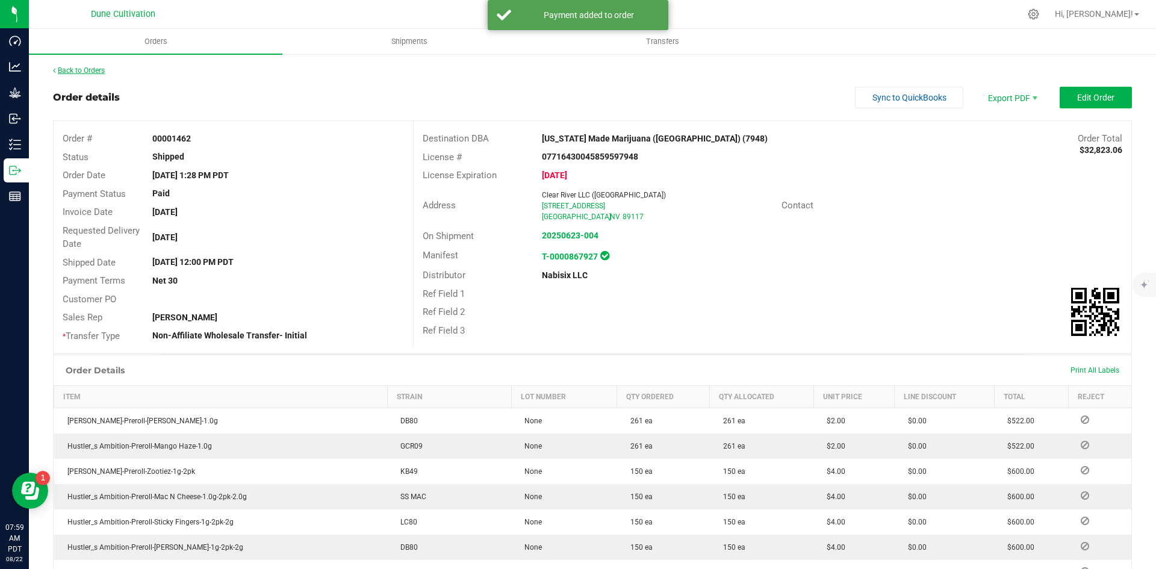
click at [90, 71] on link "Back to Orders" at bounding box center [79, 70] width 52 height 8
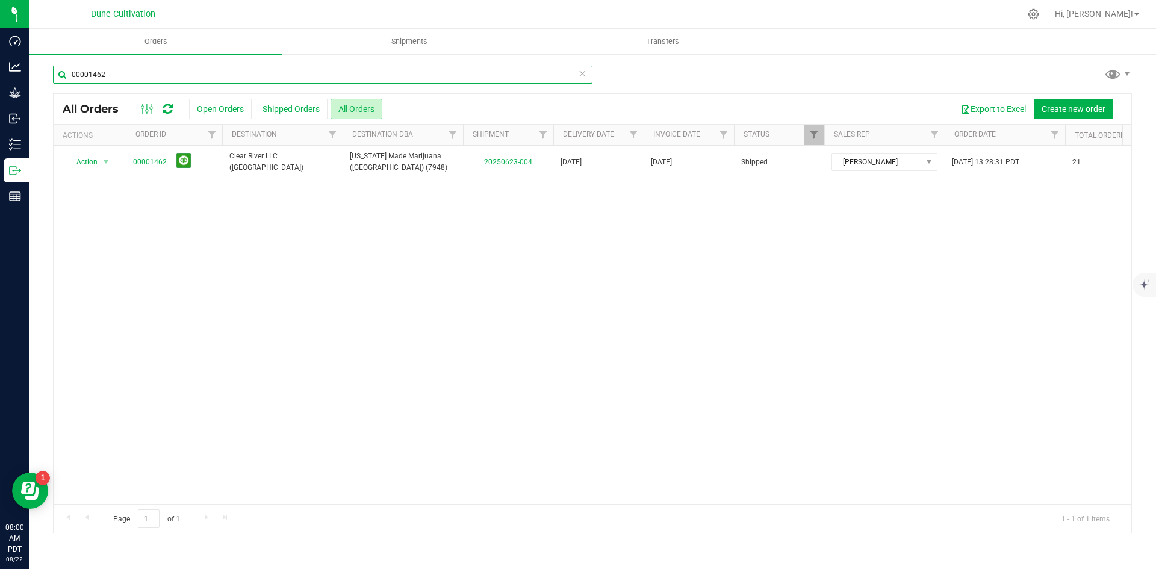
click at [335, 76] on input "00001462" at bounding box center [322, 75] width 539 height 18
type input "1620"
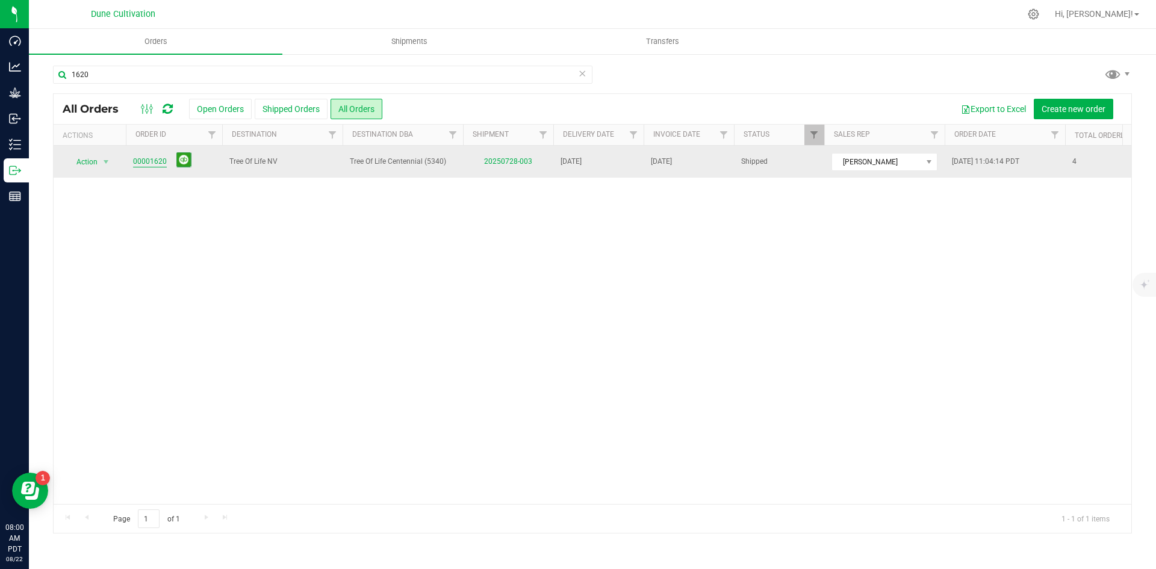
click at [152, 160] on link "00001620" at bounding box center [150, 161] width 34 height 11
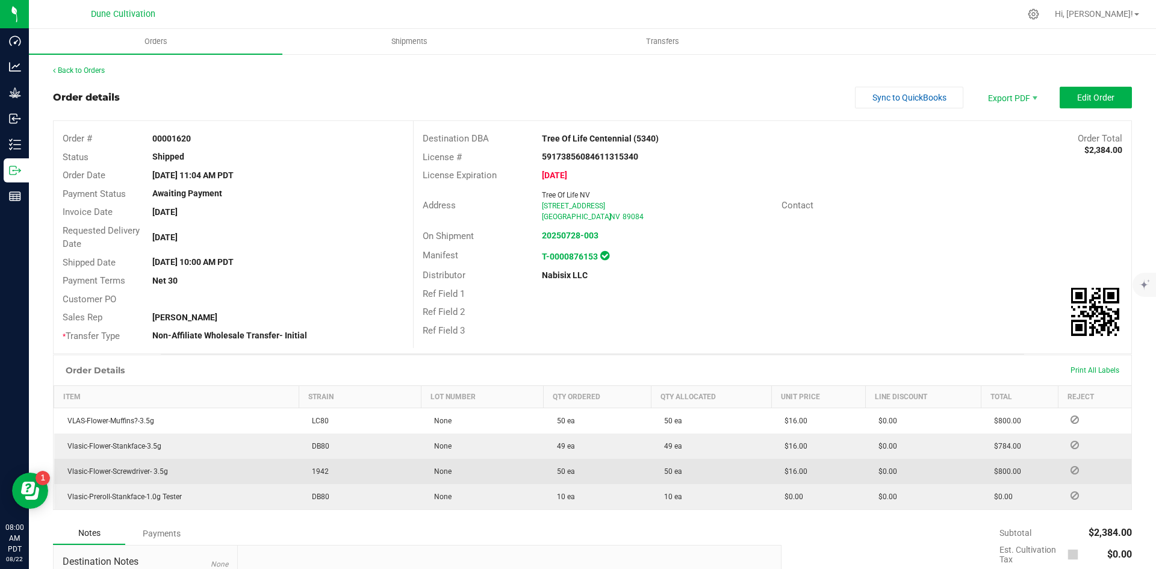
scroll to position [151, 0]
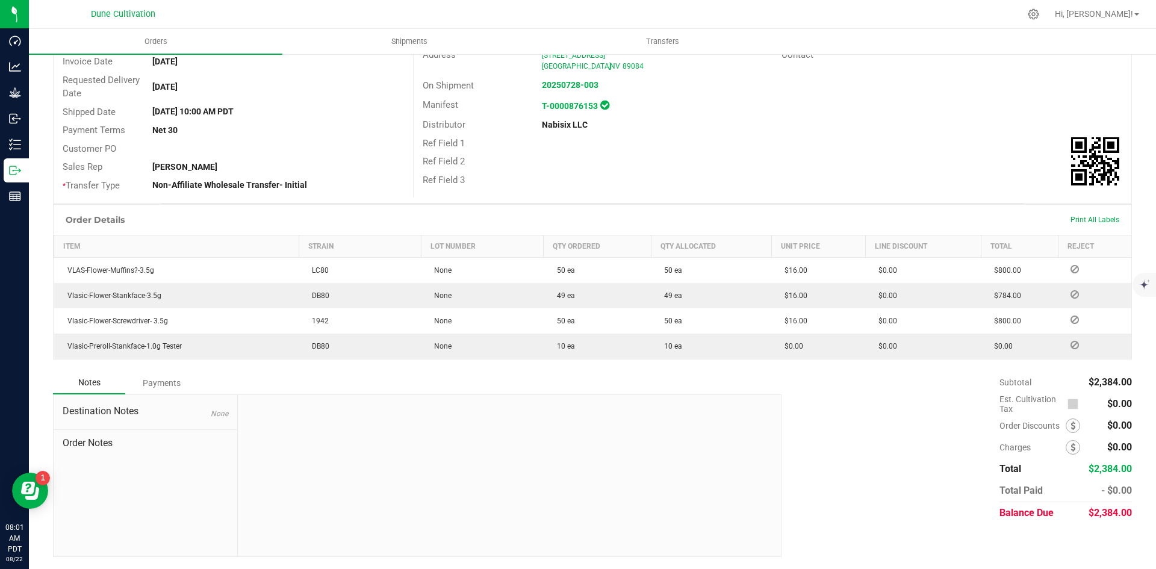
click at [1112, 504] on div "$2,384.00" at bounding box center [1110, 513] width 44 height 22
click at [1109, 512] on span "$2,384.00" at bounding box center [1109, 512] width 43 height 11
copy span "2,384.00"
click at [170, 386] on div "Payments" at bounding box center [161, 383] width 72 height 22
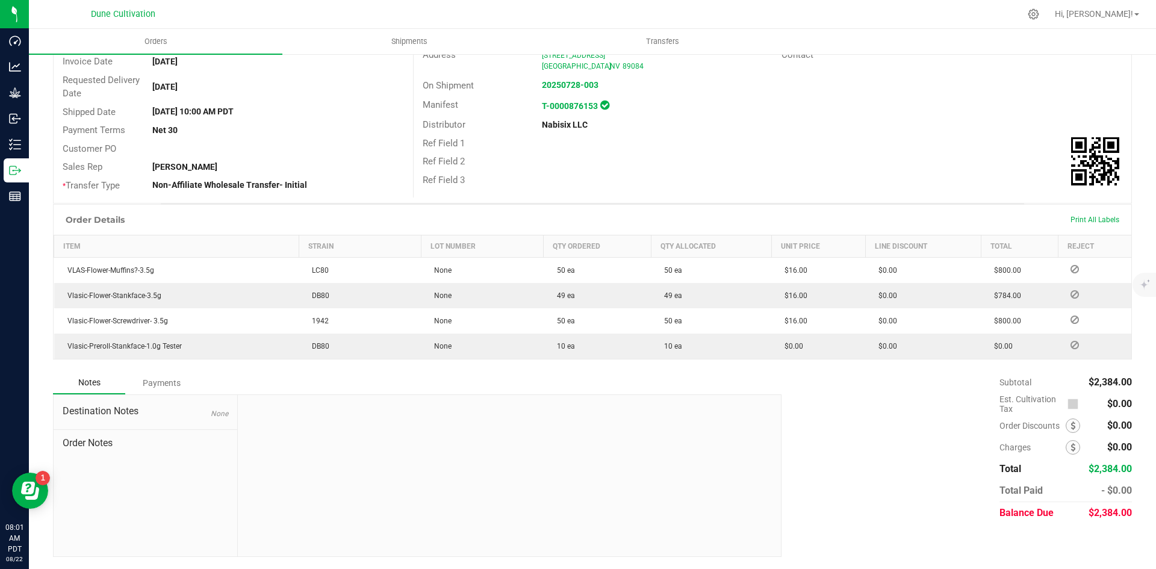
scroll to position [117, 0]
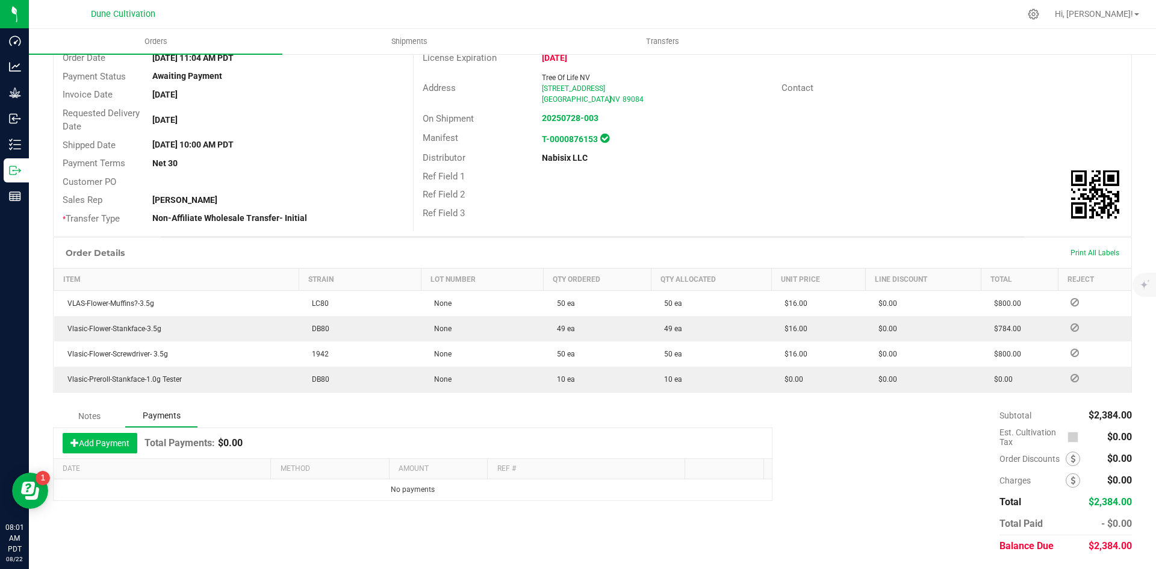
click at [123, 447] on button "Add Payment" at bounding box center [100, 443] width 75 height 20
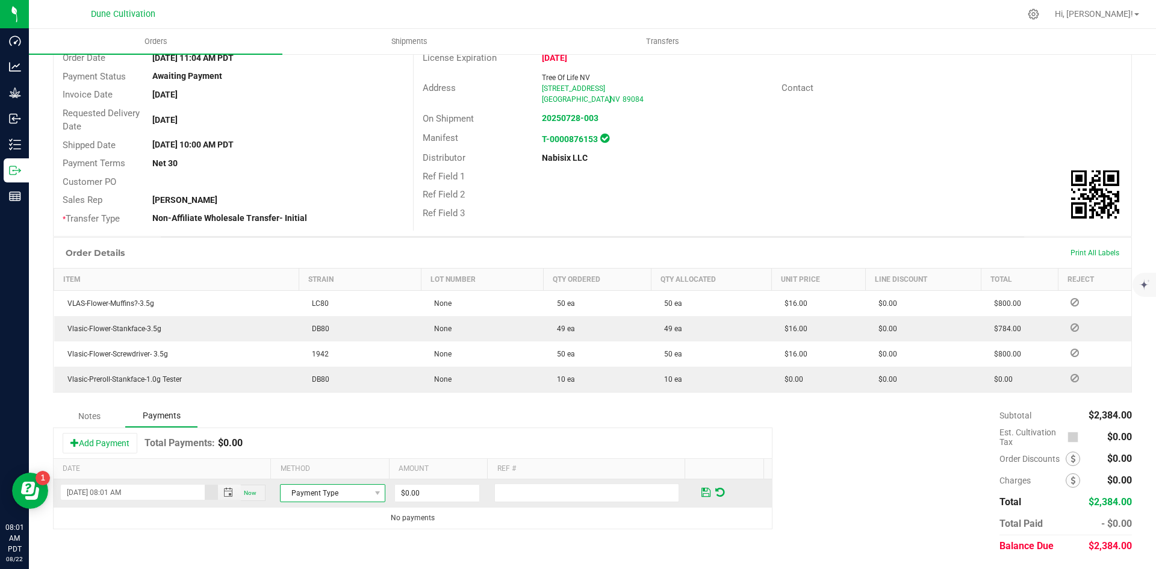
click at [306, 494] on span "Payment Type" at bounding box center [325, 493] width 89 height 17
click at [314, 461] on li "ACH & Bank Transfer" at bounding box center [327, 455] width 102 height 17
click at [423, 489] on input "0" at bounding box center [437, 493] width 84 height 17
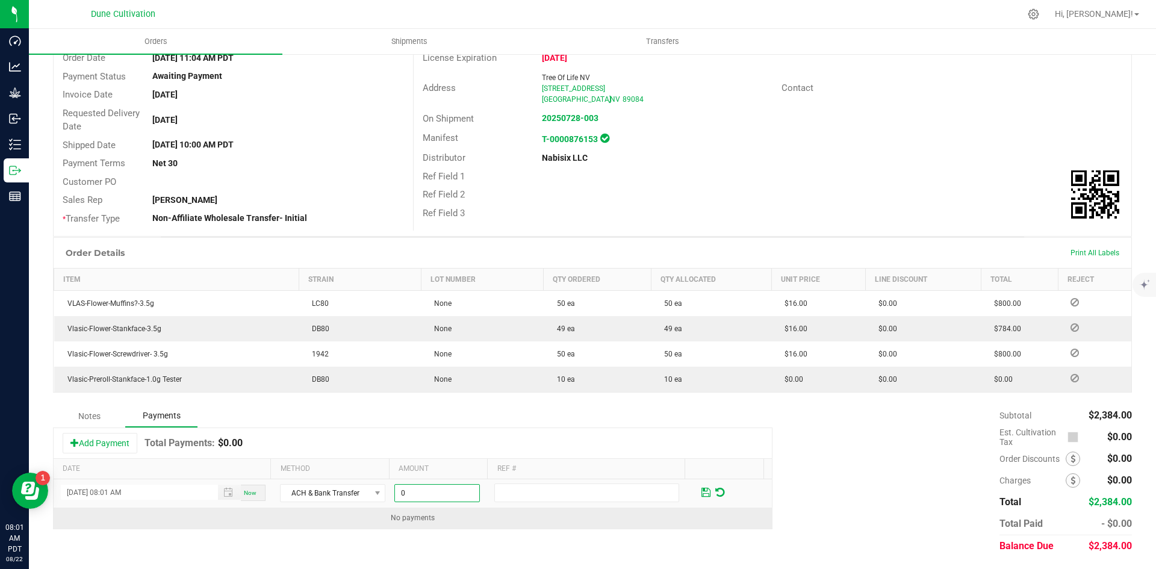
paste input "2384"
type input "$2,384.00"
drag, startPoint x: 482, startPoint y: 524, endPoint x: 495, endPoint y: 523, distance: 13.3
click at [483, 524] on td "No payments" at bounding box center [413, 517] width 718 height 21
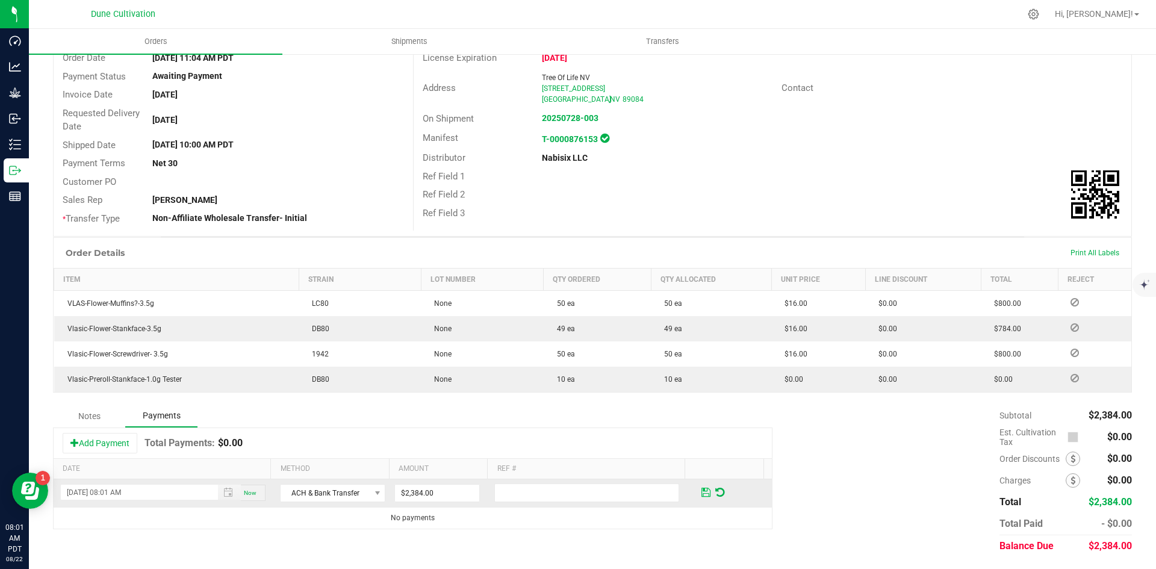
click at [699, 484] on span at bounding box center [706, 491] width 14 height 17
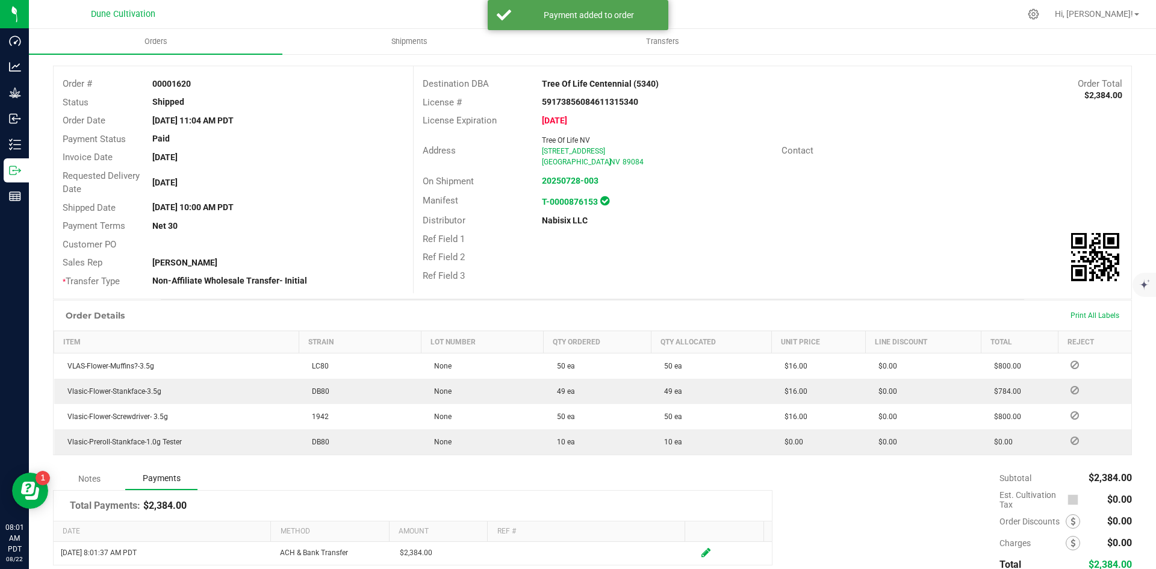
scroll to position [0, 0]
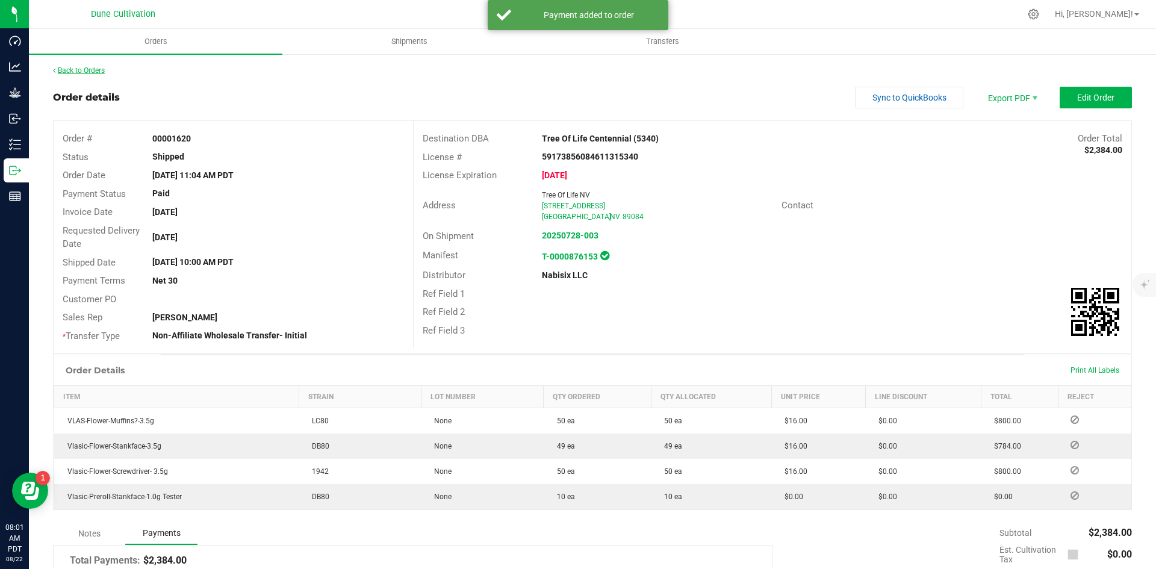
click at [71, 72] on link "Back to Orders" at bounding box center [79, 70] width 52 height 8
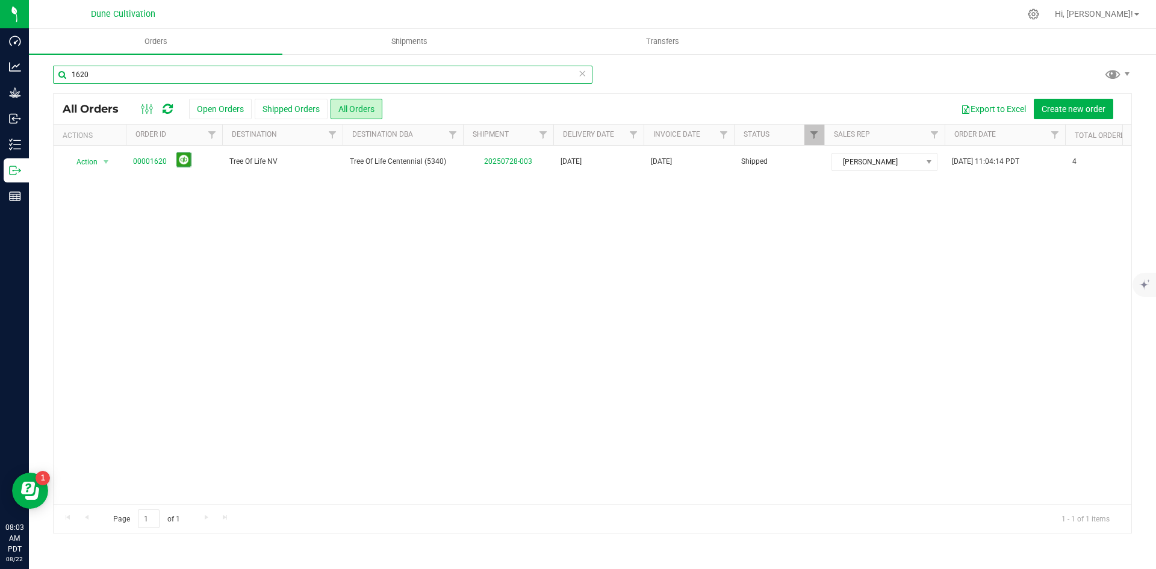
click at [331, 78] on input "1620" at bounding box center [322, 75] width 539 height 18
type input "mint"
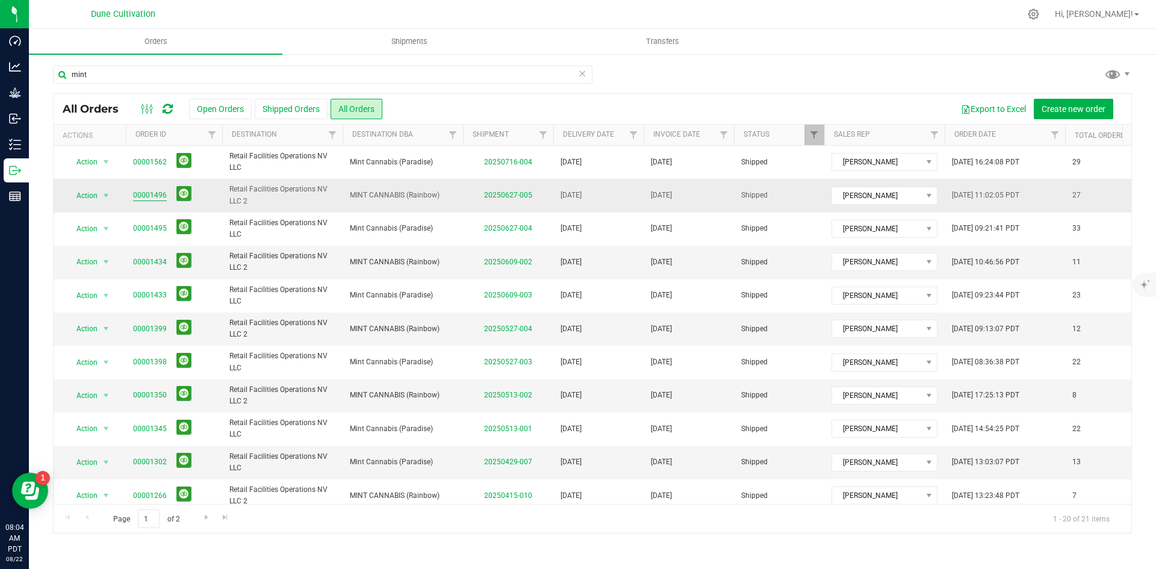
click at [164, 191] on span "00001496" at bounding box center [174, 195] width 82 height 19
click at [159, 191] on link "00001496" at bounding box center [150, 195] width 34 height 11
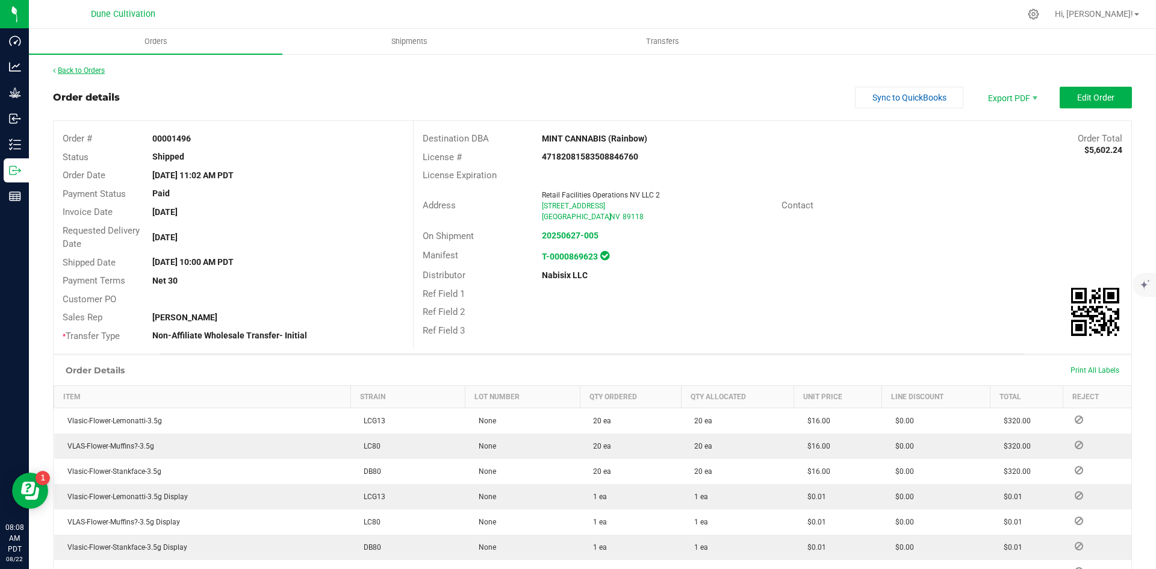
click at [93, 70] on link "Back to Orders" at bounding box center [79, 70] width 52 height 8
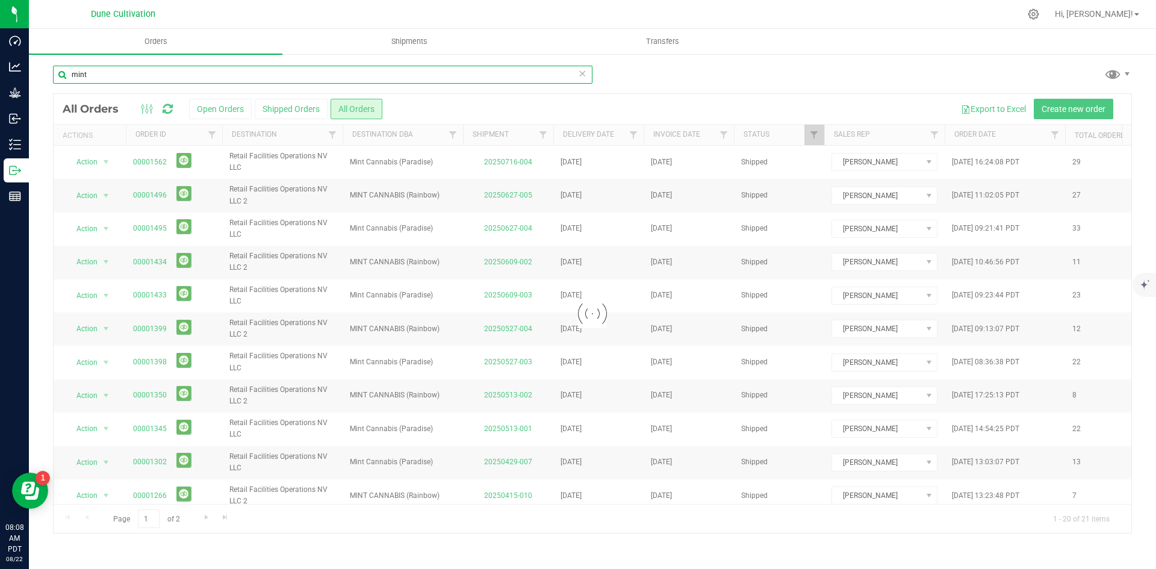
click at [242, 68] on input "mint" at bounding box center [322, 75] width 539 height 18
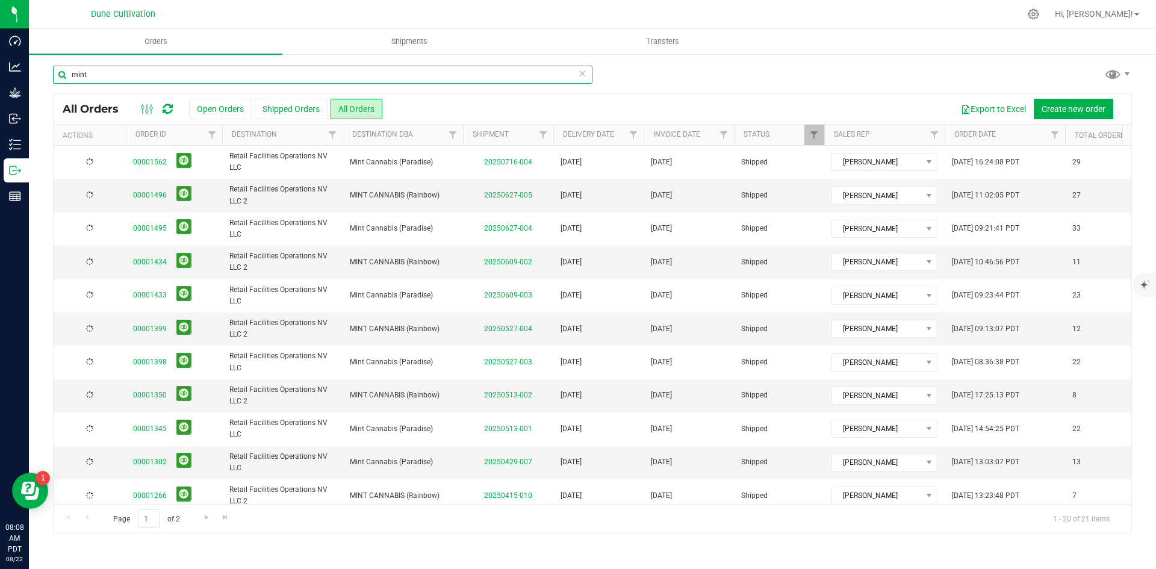
click at [246, 81] on input "mint" at bounding box center [322, 75] width 539 height 18
paste input "00001533"
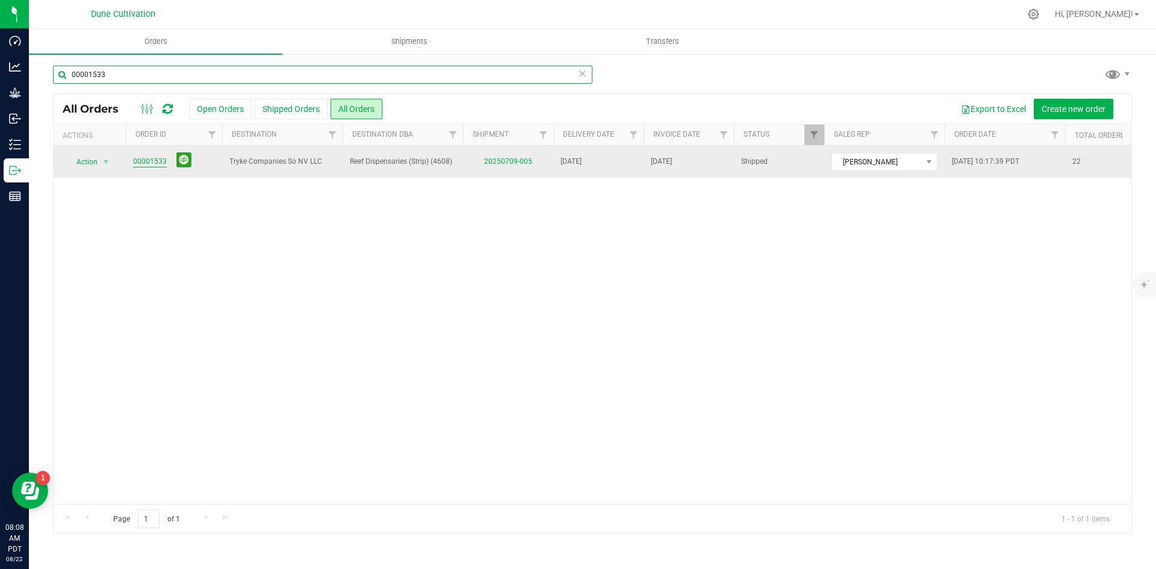
type input "00001533"
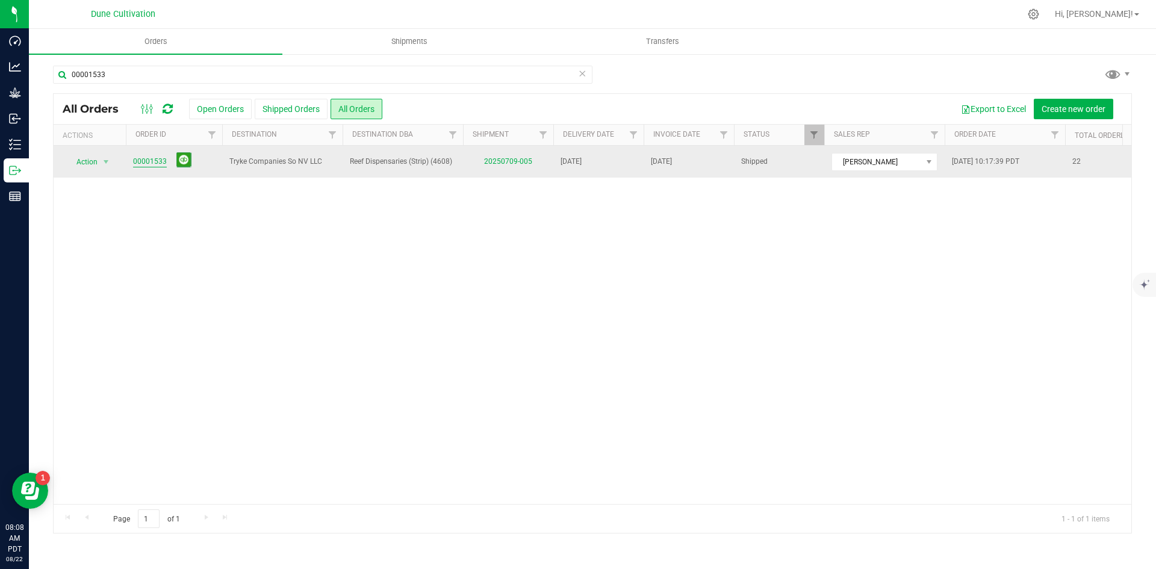
click at [143, 160] on link "00001533" at bounding box center [150, 161] width 34 height 11
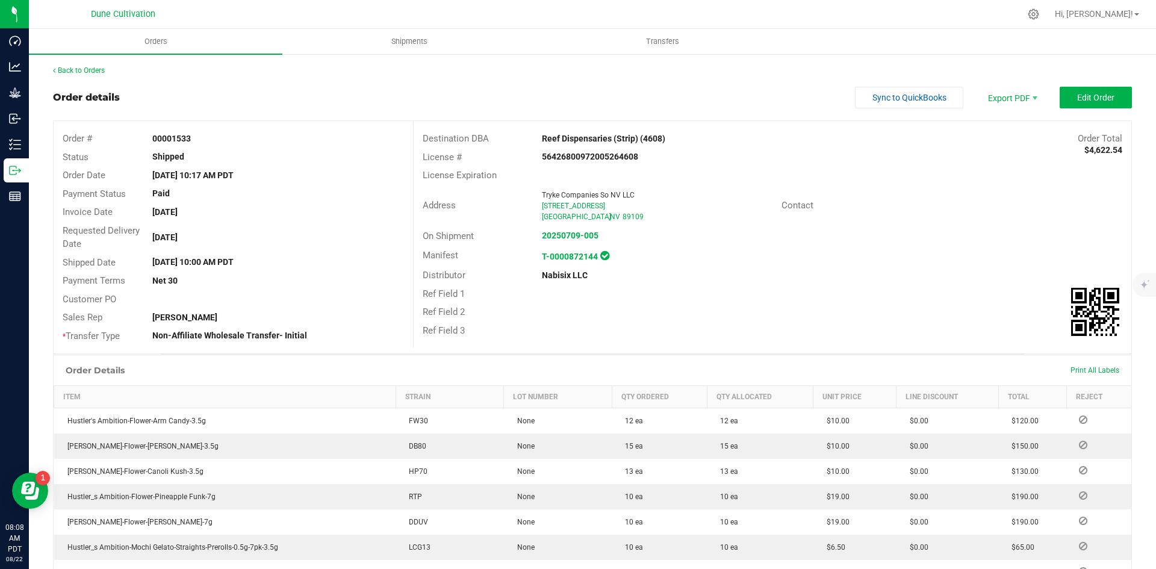
click at [78, 72] on link "Back to Orders" at bounding box center [79, 70] width 52 height 8
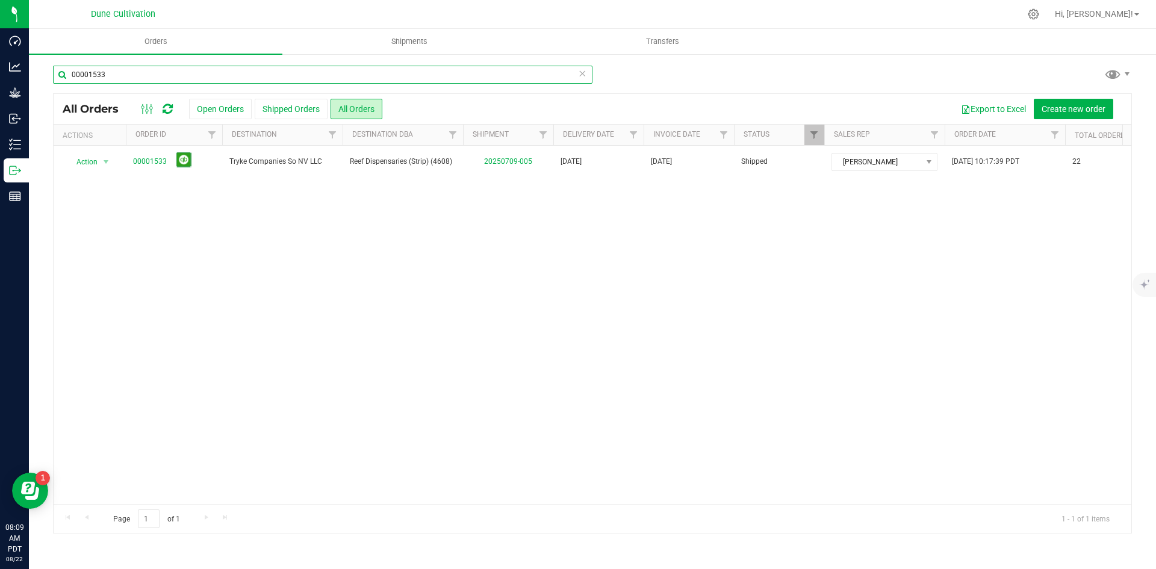
click at [135, 73] on input "00001533" at bounding box center [322, 75] width 539 height 18
type input "1597"
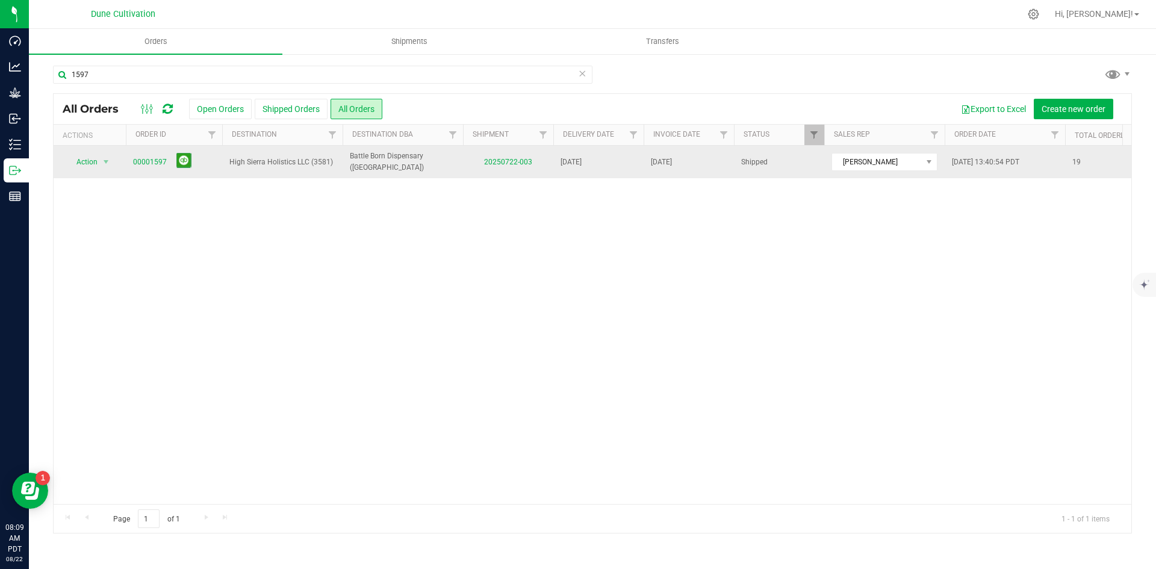
click at [138, 154] on span "00001597" at bounding box center [174, 162] width 82 height 19
click at [138, 159] on link "00001597" at bounding box center [150, 162] width 34 height 11
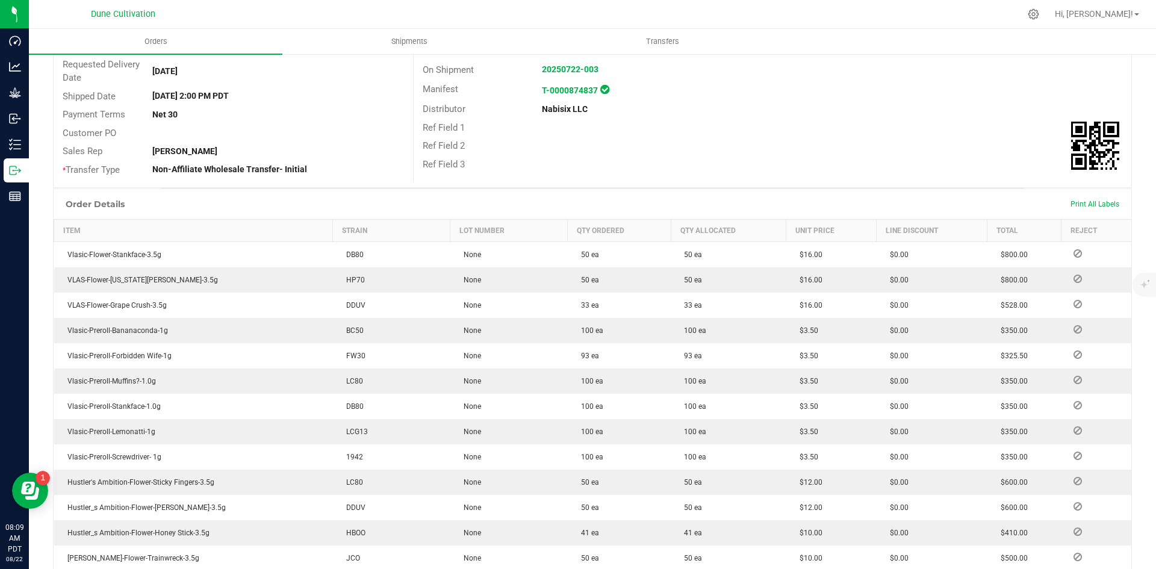
scroll to position [530, 0]
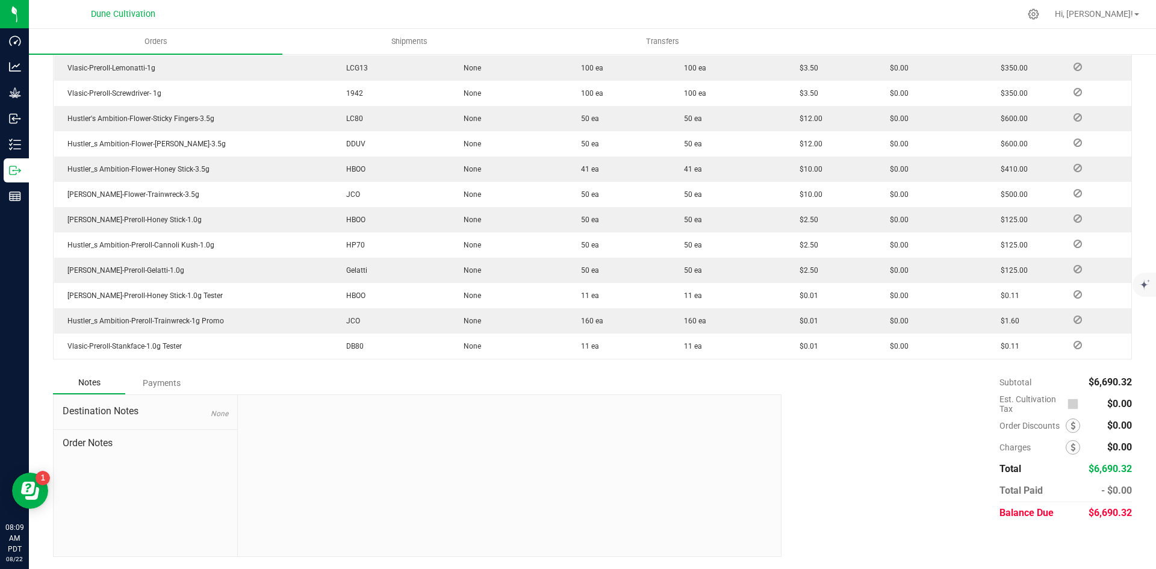
click at [1105, 511] on span "$6,690.32" at bounding box center [1109, 512] width 43 height 11
copy span "6,690.32"
click at [149, 387] on div "Payments" at bounding box center [161, 383] width 72 height 22
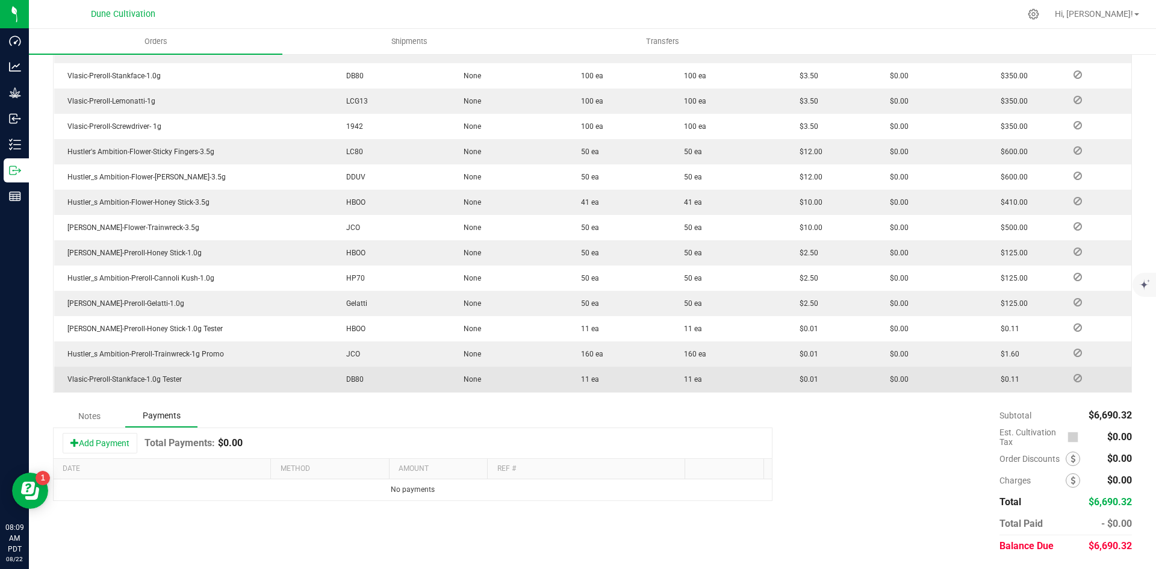
scroll to position [497, 0]
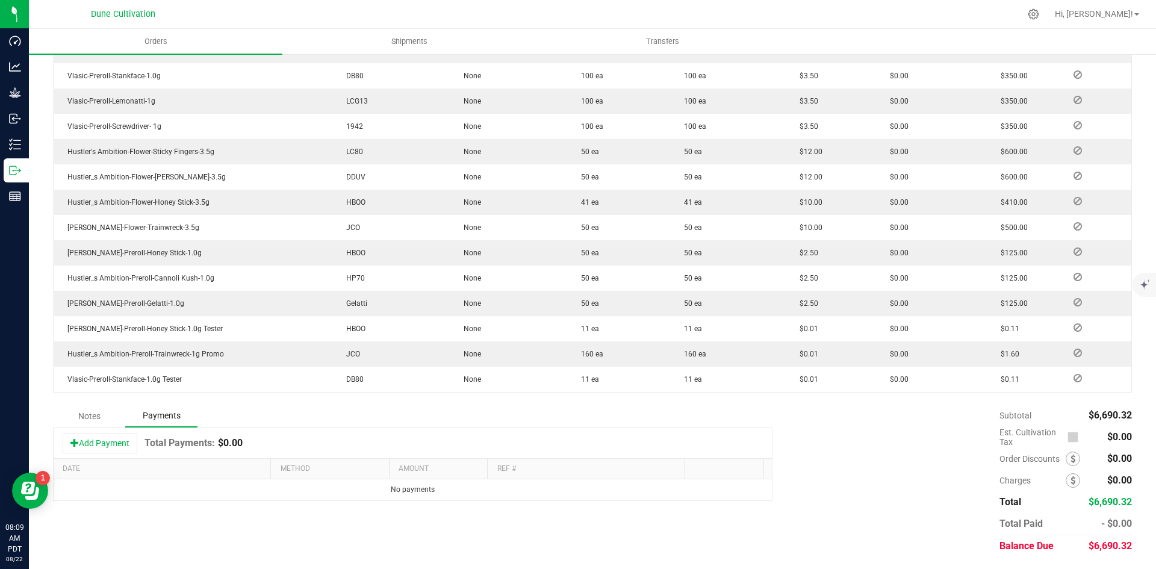
click at [96, 456] on div "Add Payment Total Payments: $0.00" at bounding box center [413, 443] width 718 height 30
drag, startPoint x: 97, startPoint y: 446, endPoint x: 268, endPoint y: 477, distance: 173.7
click at [98, 446] on button "Add Payment" at bounding box center [100, 443] width 75 height 20
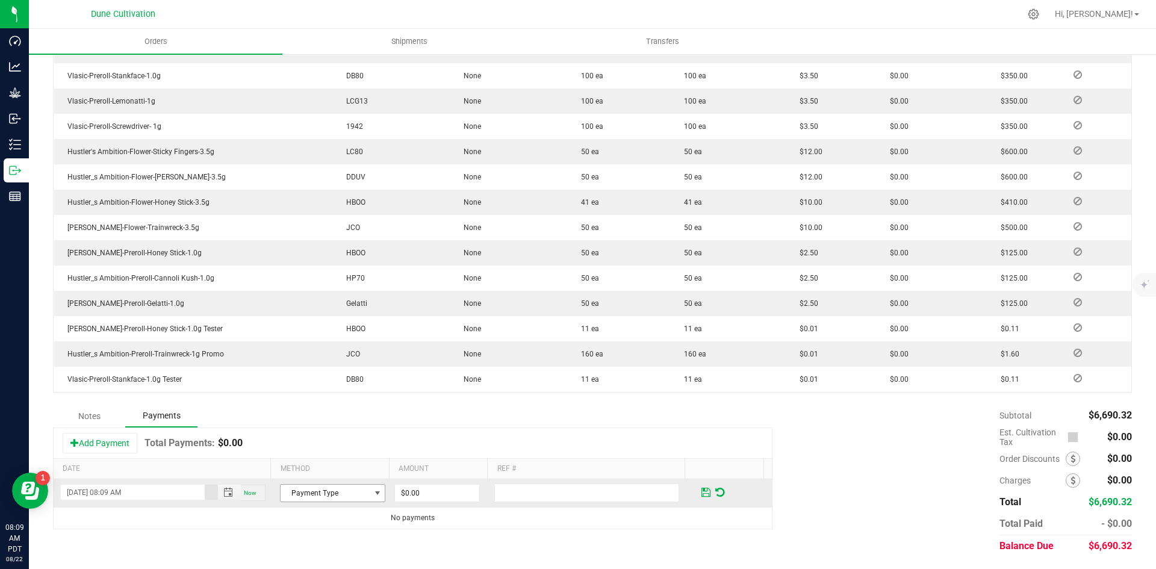
drag, startPoint x: 380, startPoint y: 492, endPoint x: 369, endPoint y: 492, distance: 11.4
click at [379, 492] on td "Payment Type" at bounding box center [333, 493] width 120 height 28
click at [373, 492] on span at bounding box center [378, 493] width 10 height 10
click at [364, 468] on li "Check" at bounding box center [327, 472] width 102 height 17
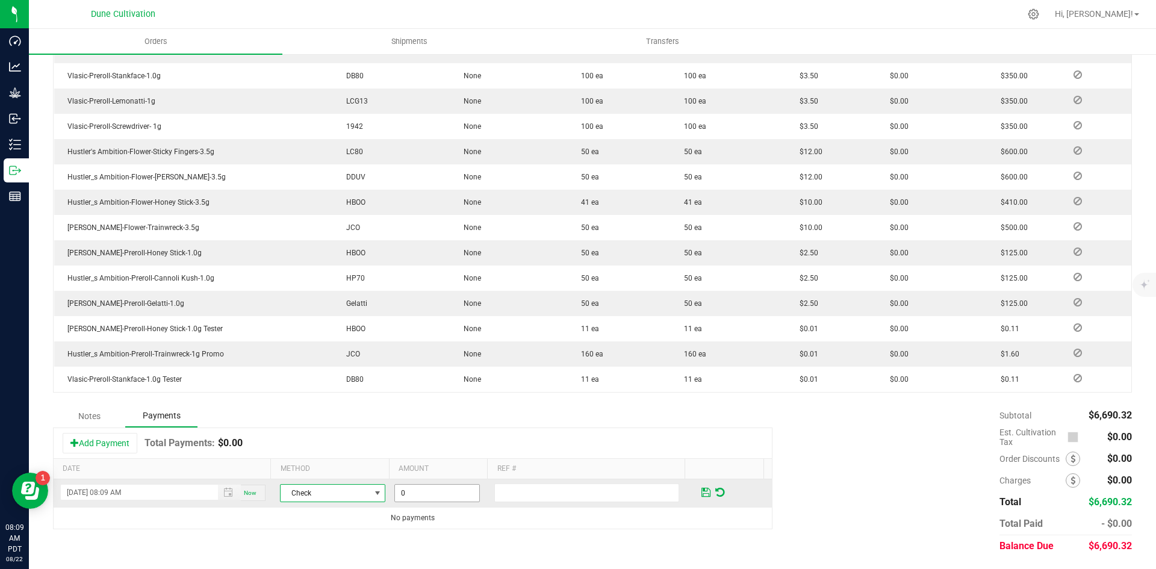
click at [406, 500] on input "0" at bounding box center [437, 493] width 84 height 17
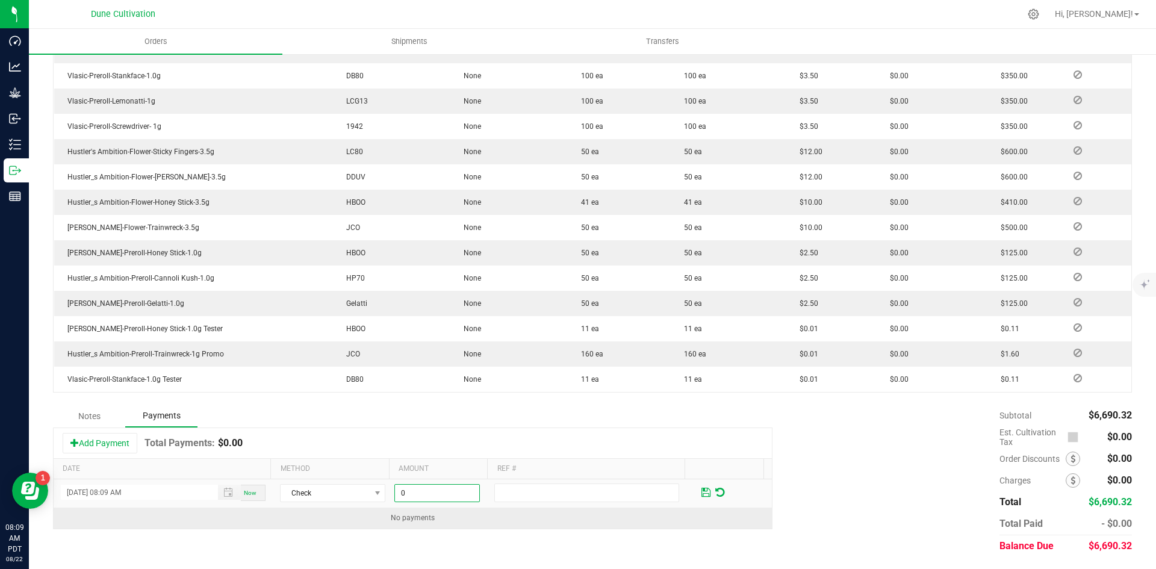
paste input "6690.32"
type input "$6,690.32"
drag, startPoint x: 431, startPoint y: 528, endPoint x: 559, endPoint y: 526, distance: 127.6
click at [432, 528] on td "No payments" at bounding box center [413, 517] width 718 height 21
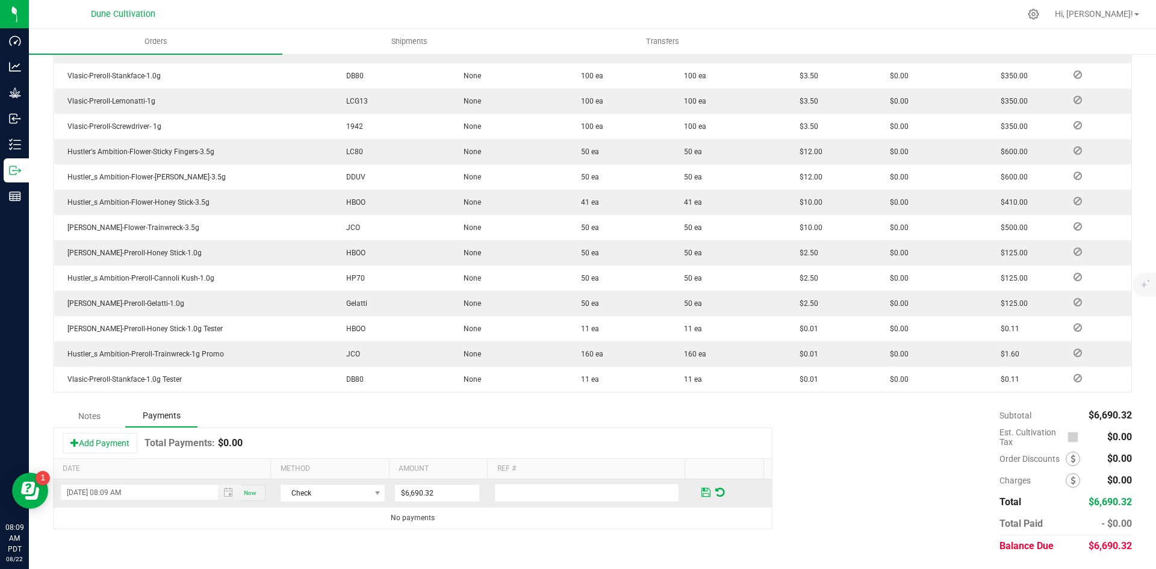
click at [701, 490] on span at bounding box center [705, 492] width 9 height 11
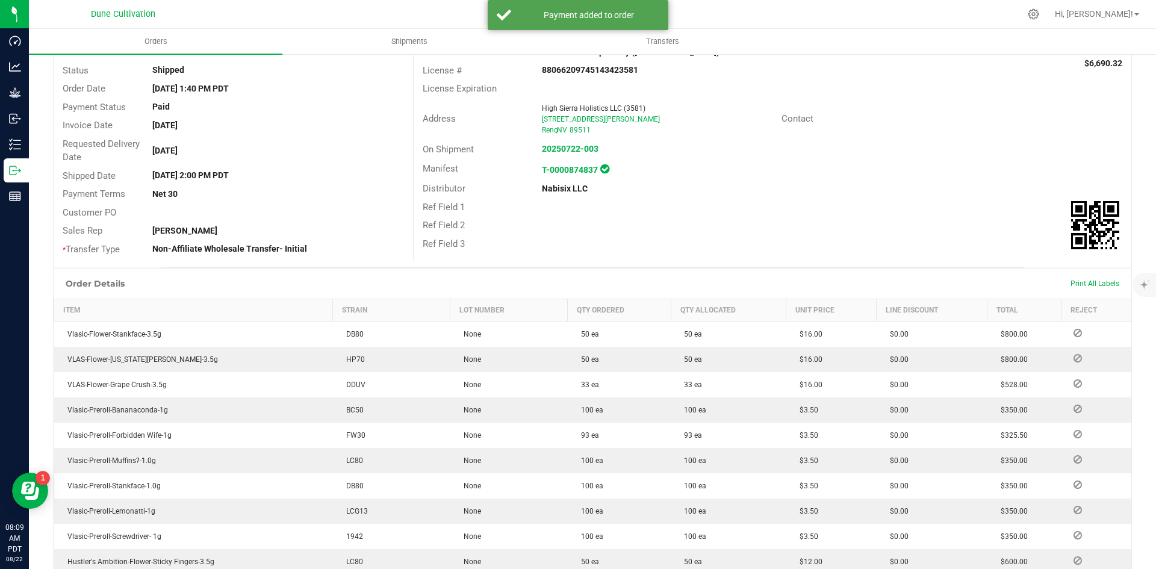
scroll to position [0, 0]
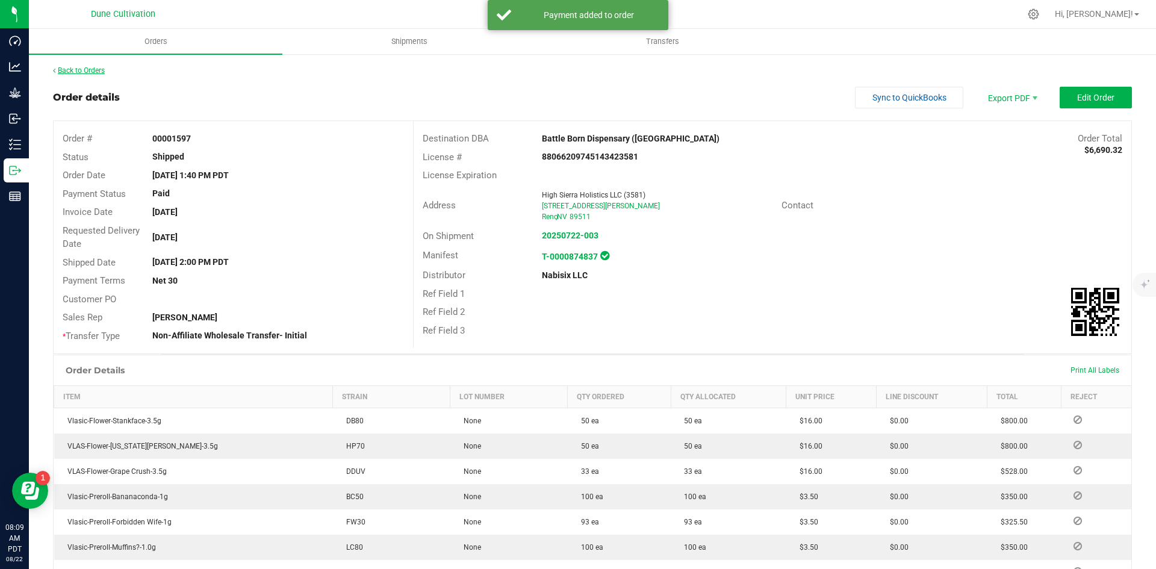
click at [87, 66] on link "Back to Orders" at bounding box center [79, 70] width 52 height 8
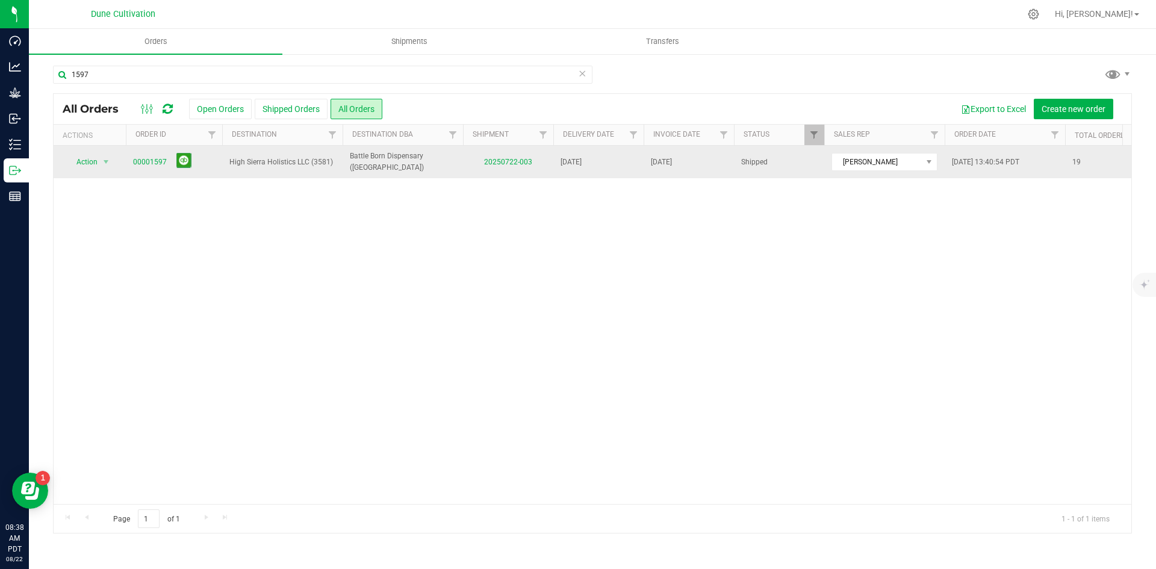
click at [132, 159] on td "00001597" at bounding box center [174, 162] width 96 height 33
click at [137, 162] on link "00001597" at bounding box center [150, 162] width 34 height 11
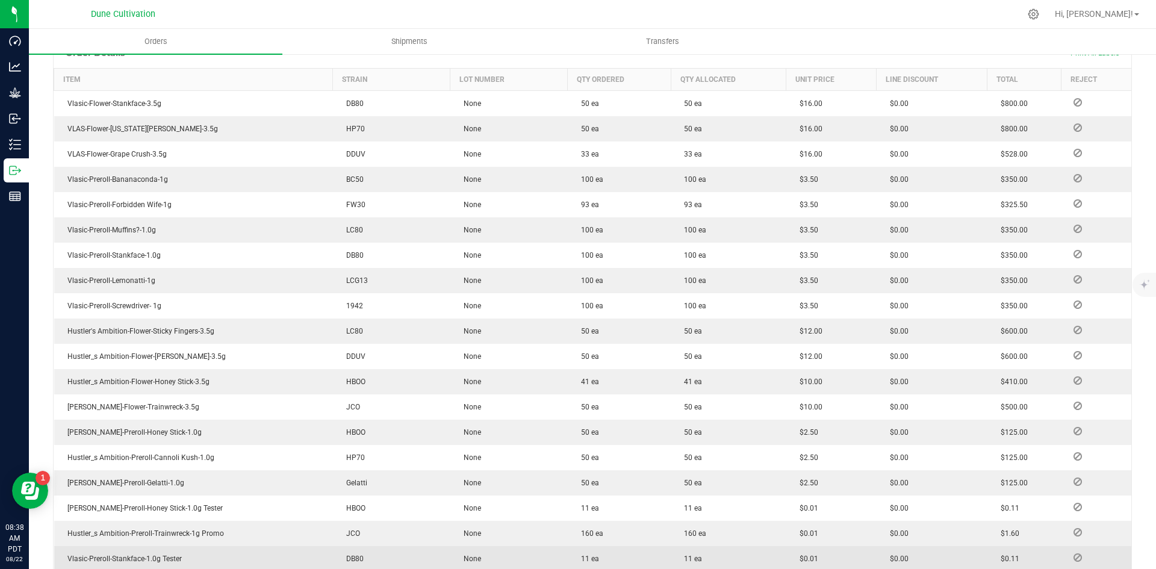
scroll to position [530, 0]
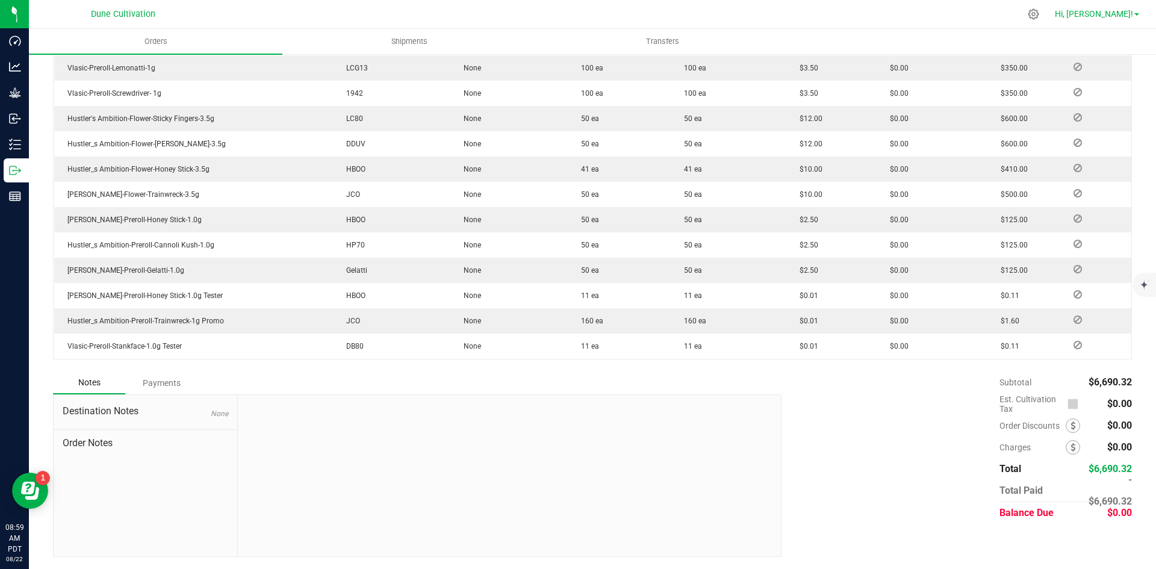
click at [1105, 15] on span "Hi, [PERSON_NAME]!" at bounding box center [1094, 14] width 78 height 10
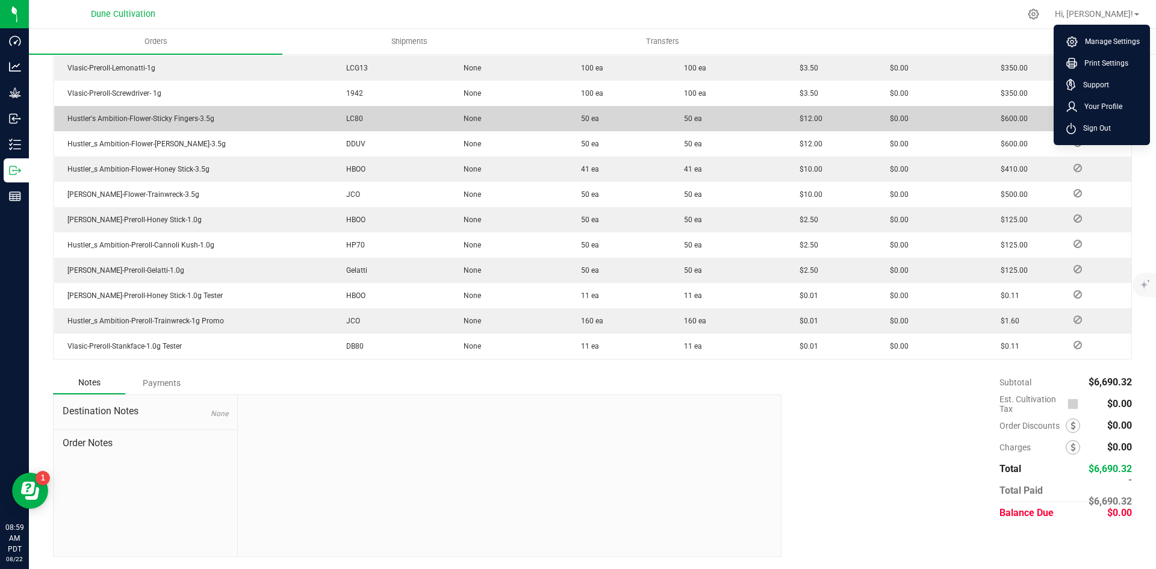
drag, startPoint x: 1115, startPoint y: 127, endPoint x: 1087, endPoint y: 117, distance: 30.1
click at [1115, 126] on li "Sign Out" at bounding box center [1102, 128] width 90 height 22
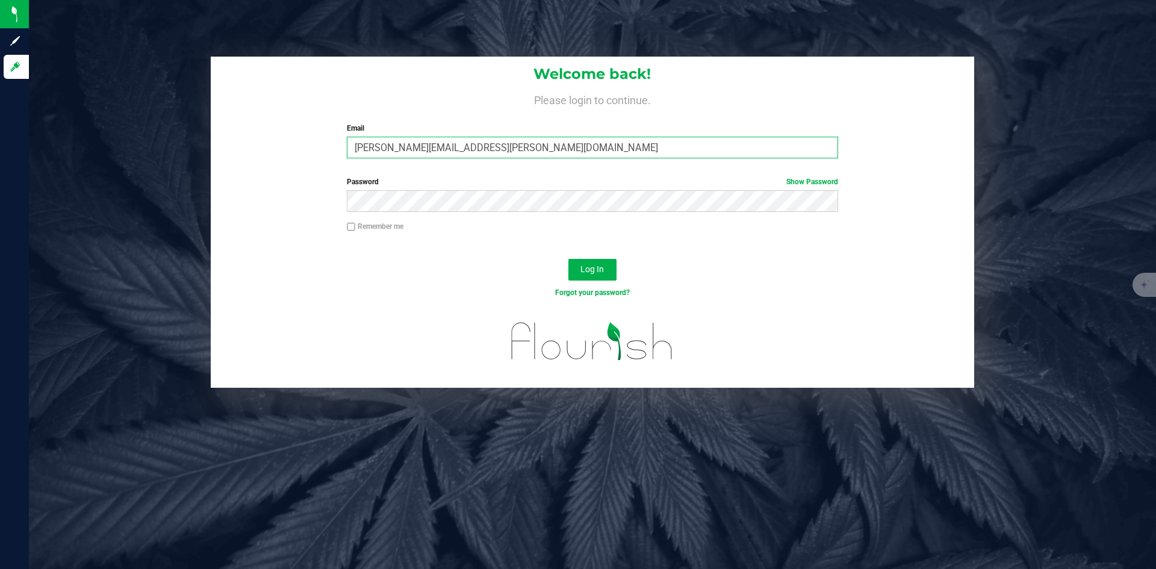
click at [577, 137] on input "[PERSON_NAME][EMAIL_ADDRESS][PERSON_NAME][DOMAIN_NAME]" at bounding box center [592, 148] width 491 height 22
type input "[PERSON_NAME][DOMAIN_NAME][EMAIL_ADDRESS][PERSON_NAME][DOMAIN_NAME]"
click at [602, 269] on span "Log In" at bounding box center [591, 269] width 23 height 10
